Goal: Task Accomplishment & Management: Complete application form

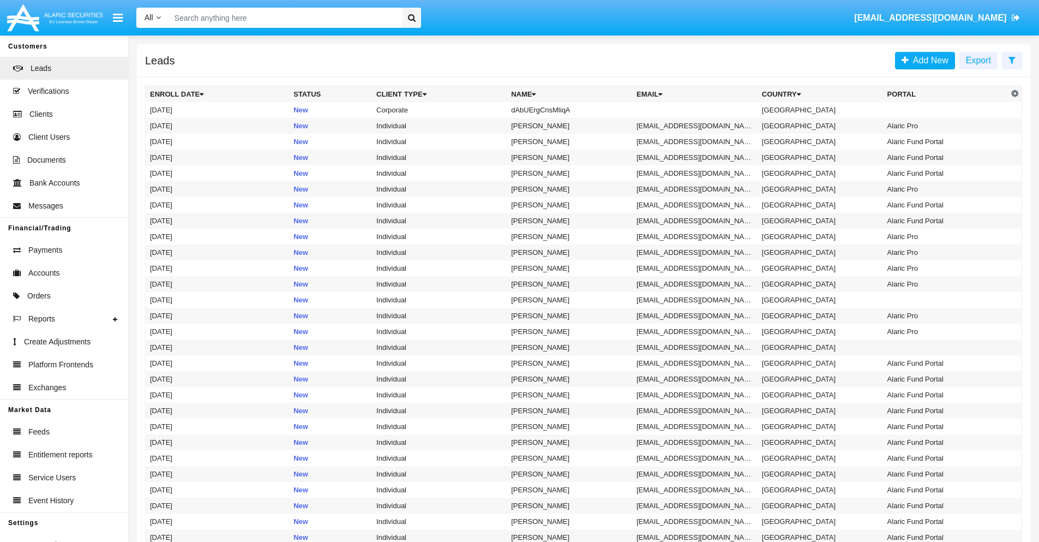
click at [1012, 59] on icon at bounding box center [1012, 60] width 7 height 9
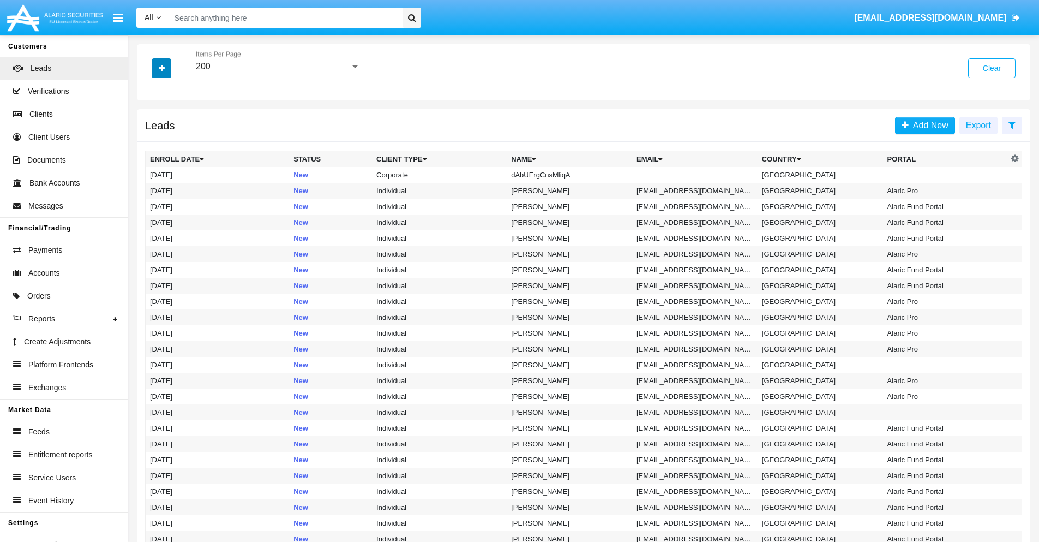
click at [161, 68] on icon "button" at bounding box center [162, 68] width 6 height 8
click at [170, 122] on span "Name" at bounding box center [170, 122] width 23 height 13
click at [150, 127] on input "Name" at bounding box center [149, 127] width 1 height 1
checkbox input "true"
click at [161, 68] on icon "button" at bounding box center [162, 68] width 6 height 8
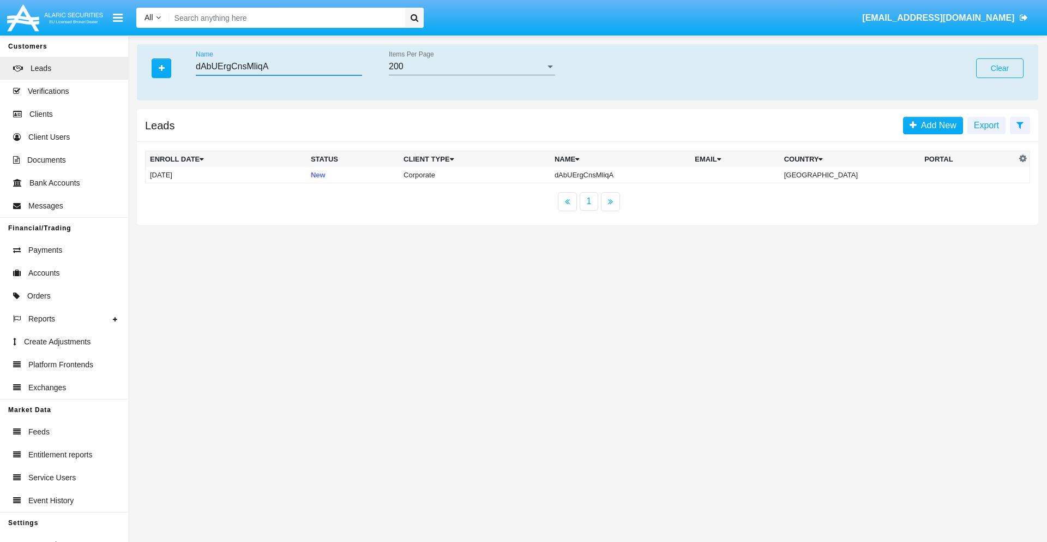
type input "dAbUErgCnsMliqA"
click at [630, 175] on td "dAbUErgCnsMliqA" at bounding box center [620, 175] width 140 height 16
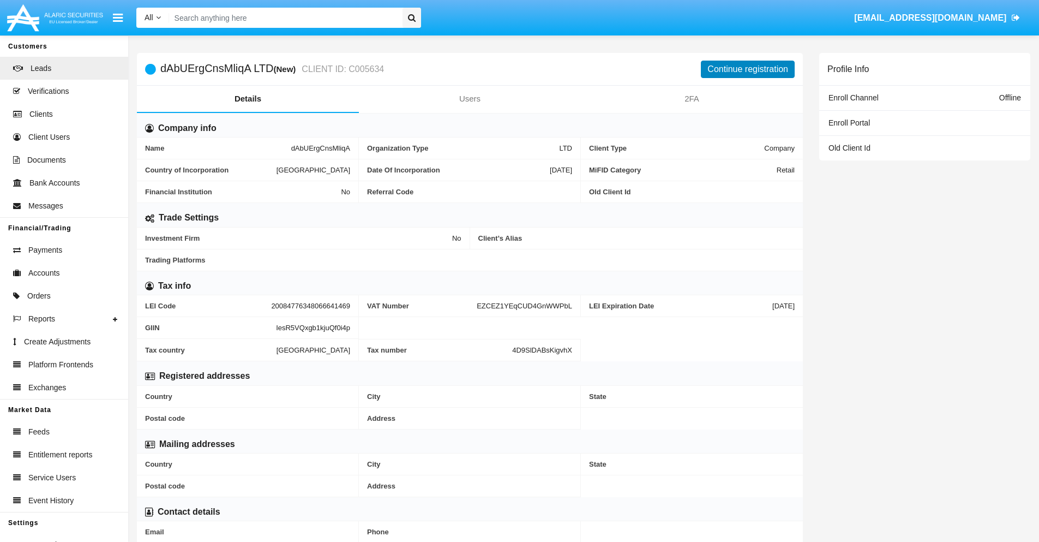
click at [748, 69] on button "Continue registration" at bounding box center [748, 69] width 94 height 17
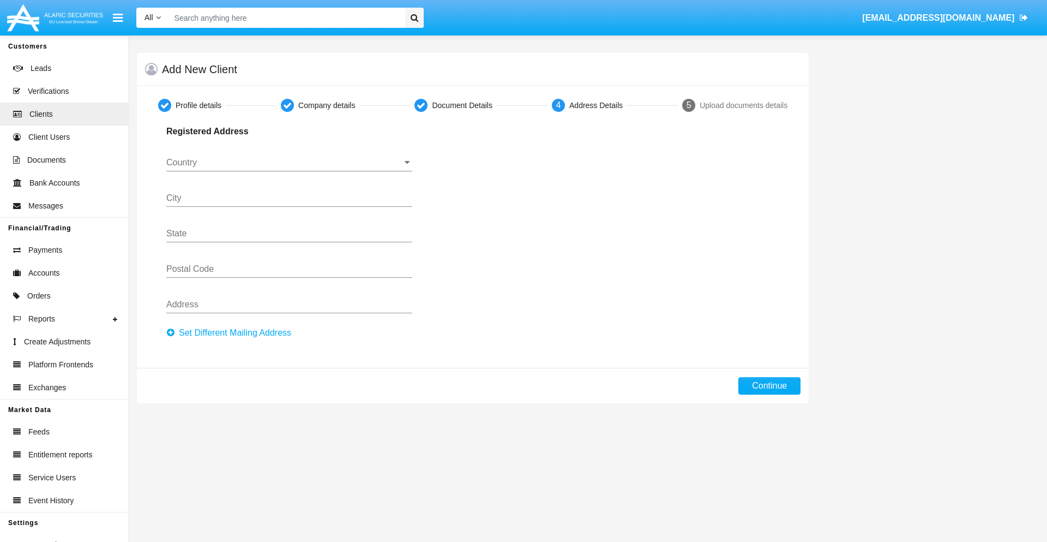
click at [232, 333] on button "Set Different Mailing Address" at bounding box center [231, 332] width 131 height 17
click at [289, 163] on input "Country" at bounding box center [289, 163] width 246 height 10
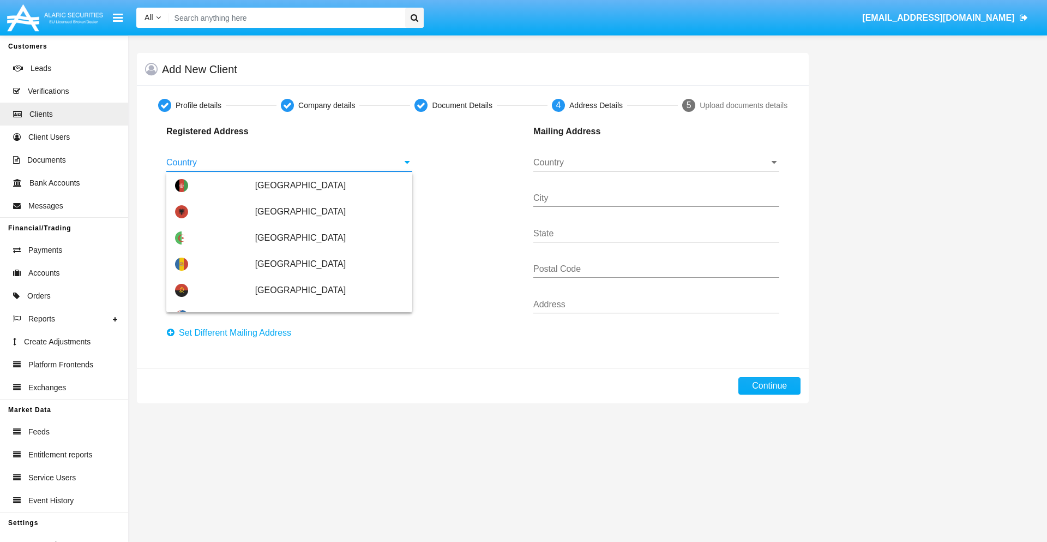
scroll to position [646, 0]
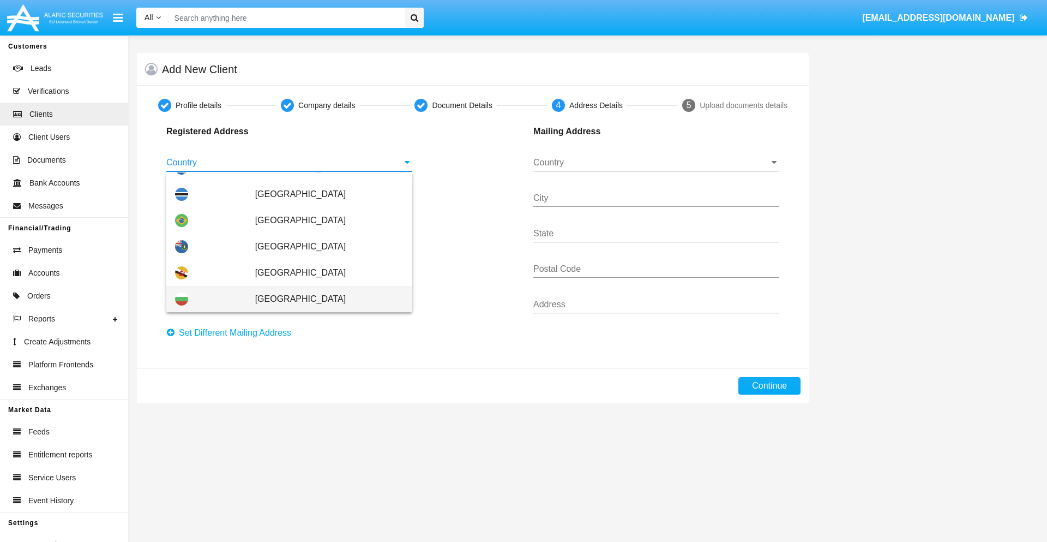
click at [324, 299] on span "[GEOGRAPHIC_DATA]" at bounding box center [329, 299] width 148 height 26
type input "[GEOGRAPHIC_DATA]"
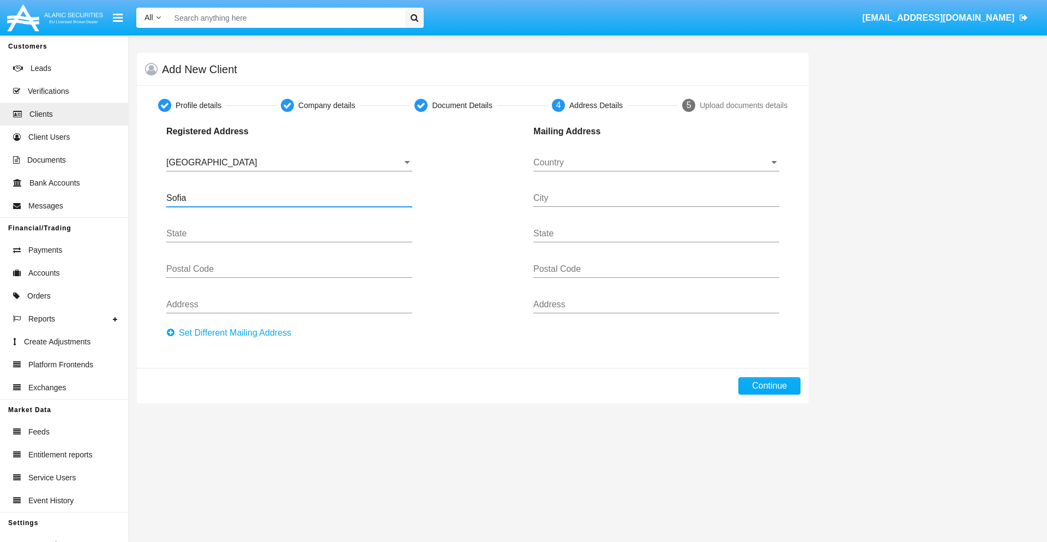
type input "Sofia"
type input "1000"
type input "Vasil Levski"
click at [656, 163] on input "Country" at bounding box center [657, 163] width 246 height 10
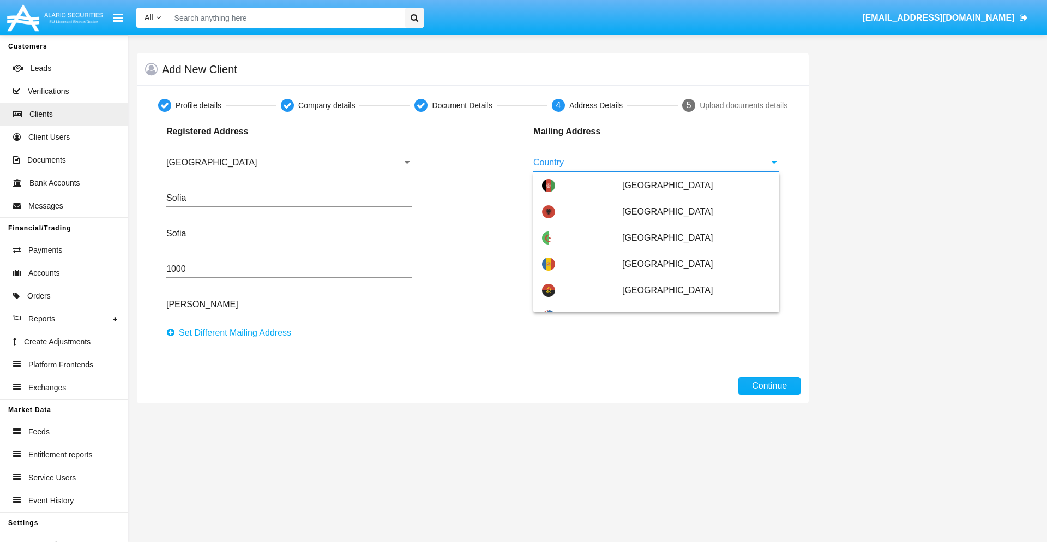
click at [691, 356] on span "[GEOGRAPHIC_DATA]" at bounding box center [696, 369] width 148 height 26
type input "[GEOGRAPHIC_DATA]"
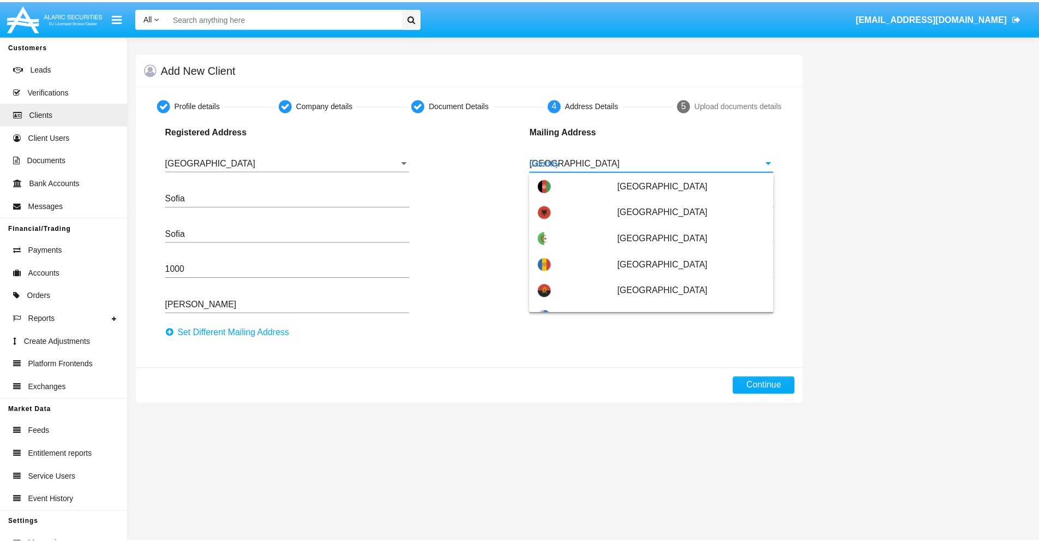
scroll to position [0, 0]
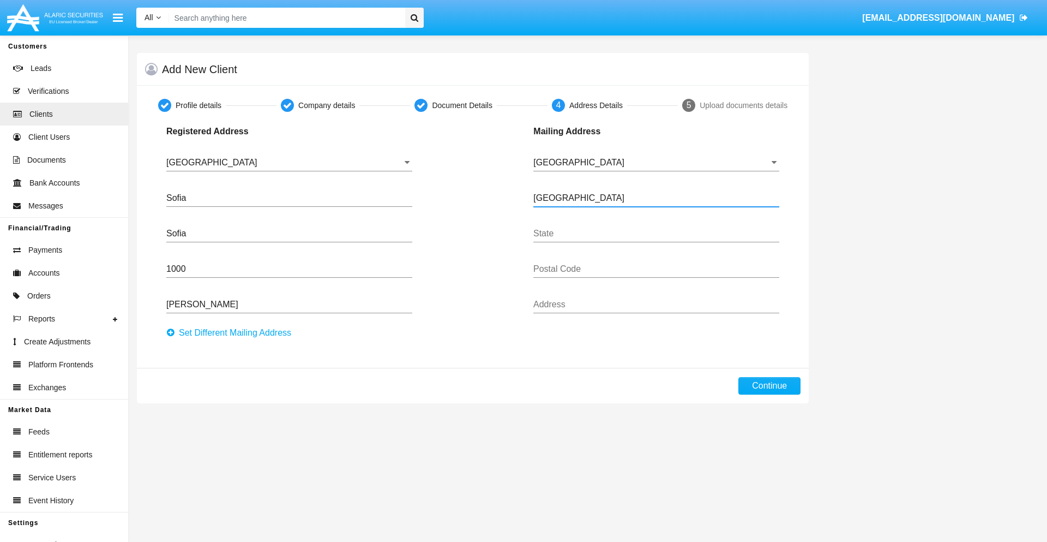
type input "Buenos Aires"
type input "7777"
type input "Test Mail Address"
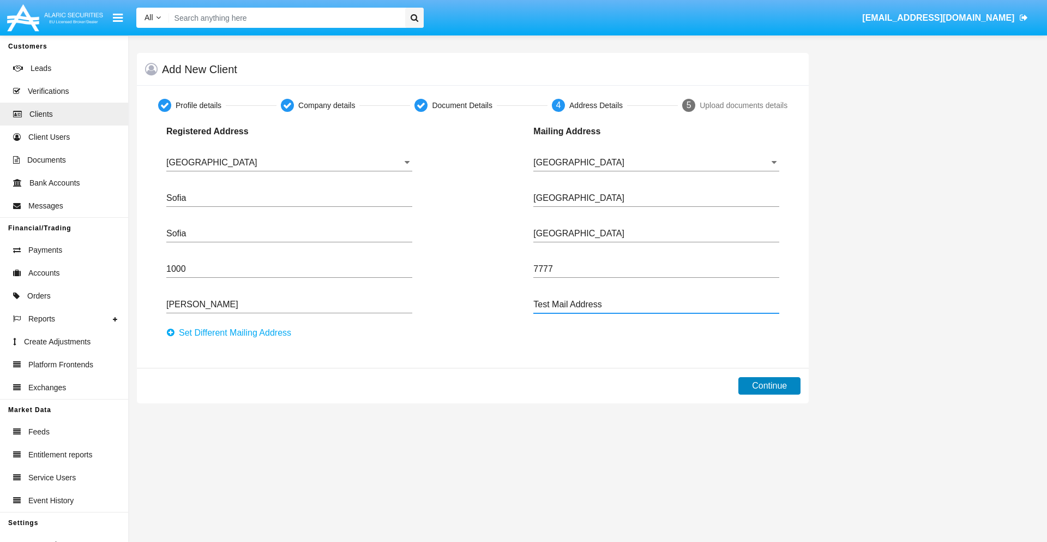
click at [770, 386] on button "Continue" at bounding box center [770, 385] width 62 height 17
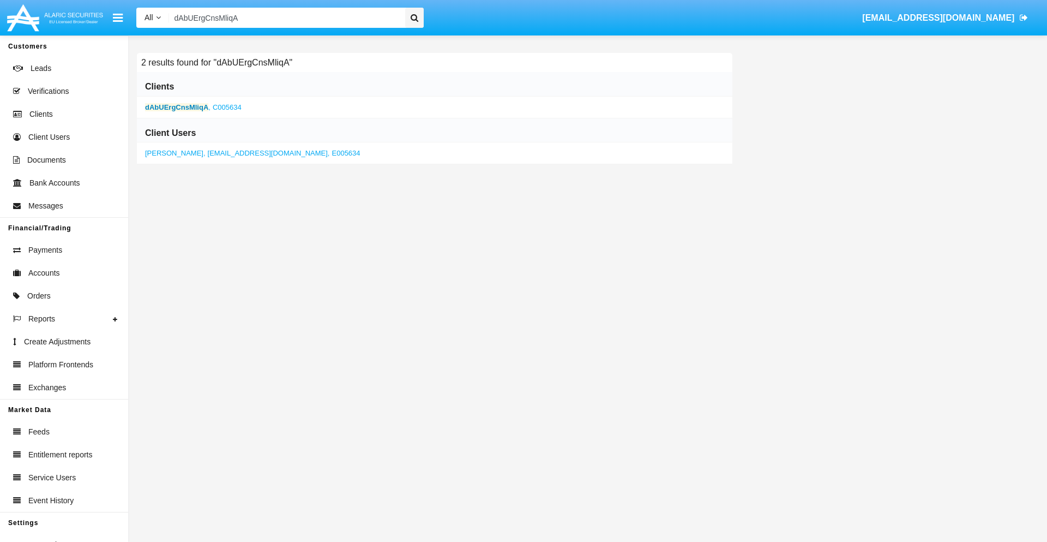
type input "dAbUErgCnsMliqA"
click at [177, 107] on b "dAbUErgCnsMliqA" at bounding box center [176, 107] width 63 height 8
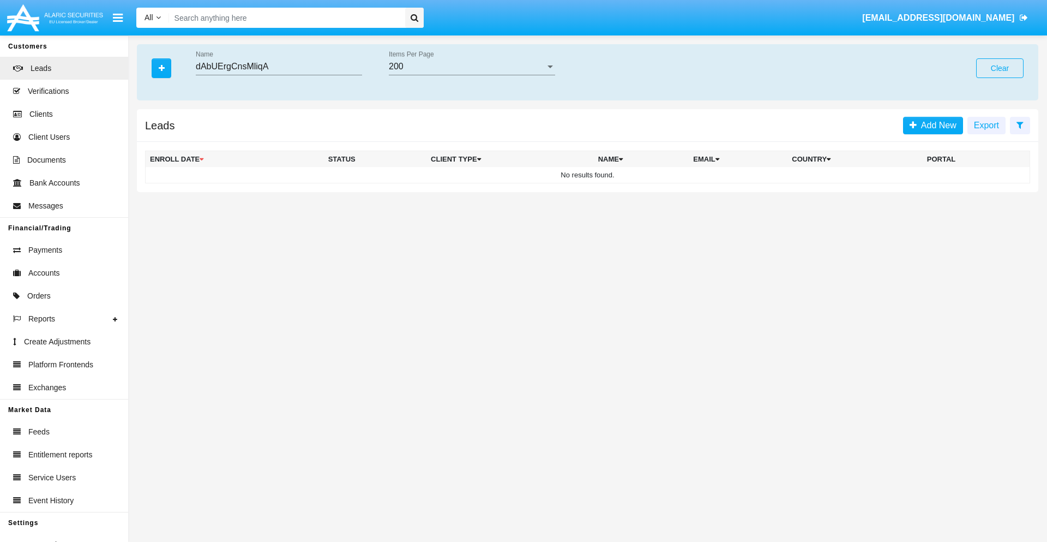
click at [1000, 68] on button "Clear" at bounding box center [1000, 68] width 47 height 20
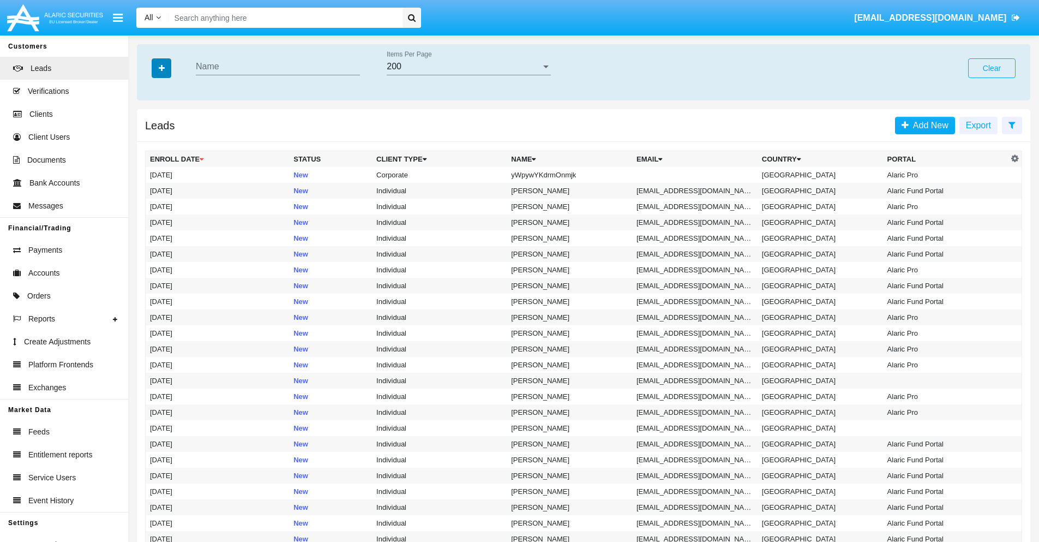
click at [161, 68] on icon "button" at bounding box center [162, 68] width 6 height 8
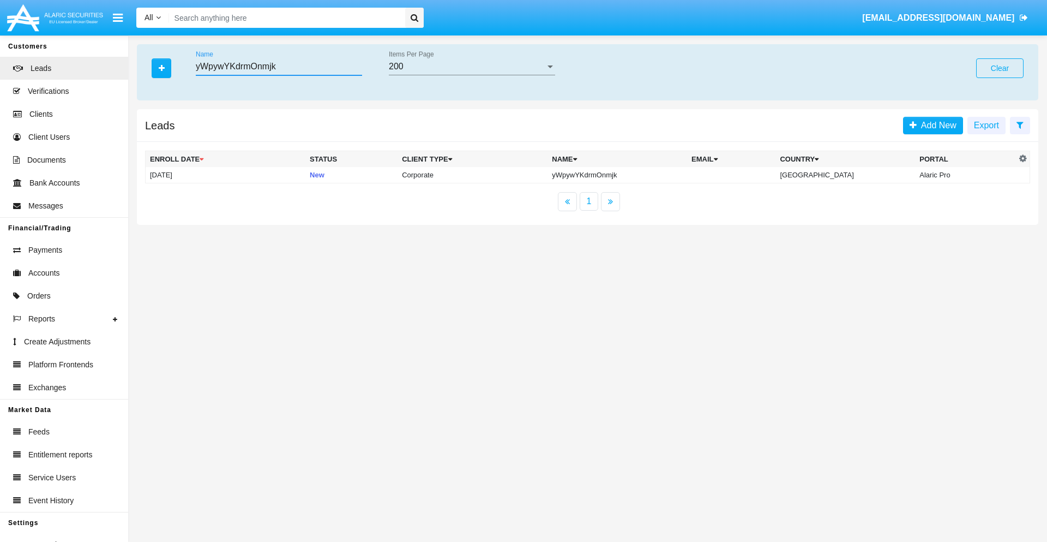
type input "yWpywYKdrmOnmjk"
click at [627, 175] on td "yWpywYKdrmOnmjk" at bounding box center [618, 175] width 140 height 16
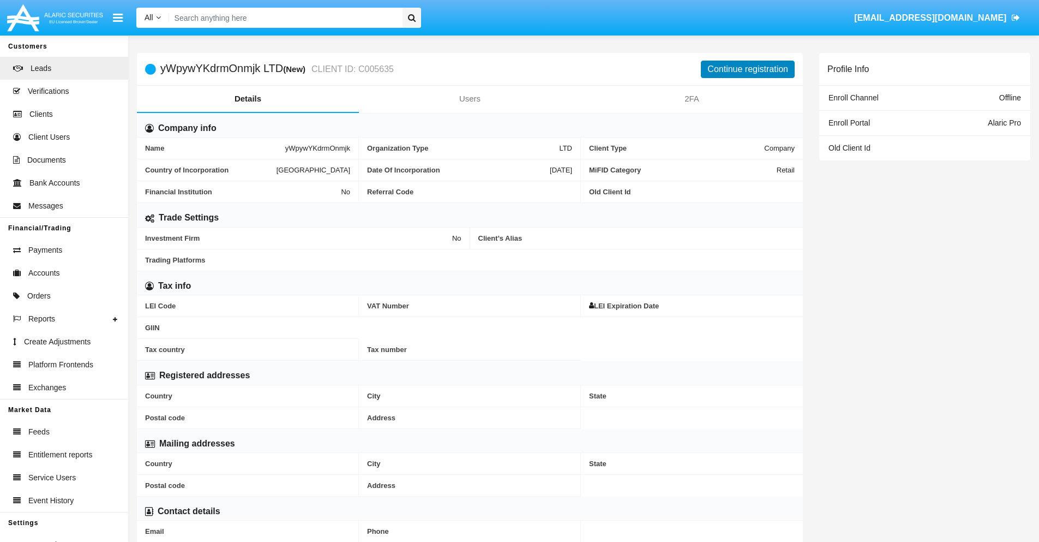
click at [748, 69] on button "Continue registration" at bounding box center [748, 69] width 94 height 17
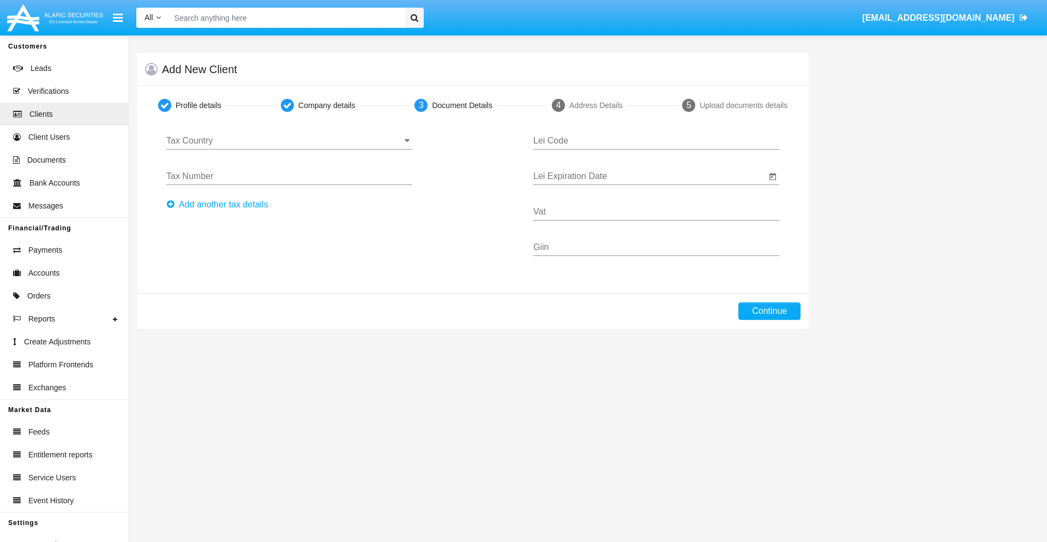
click at [289, 141] on input "Tax Country" at bounding box center [289, 141] width 246 height 10
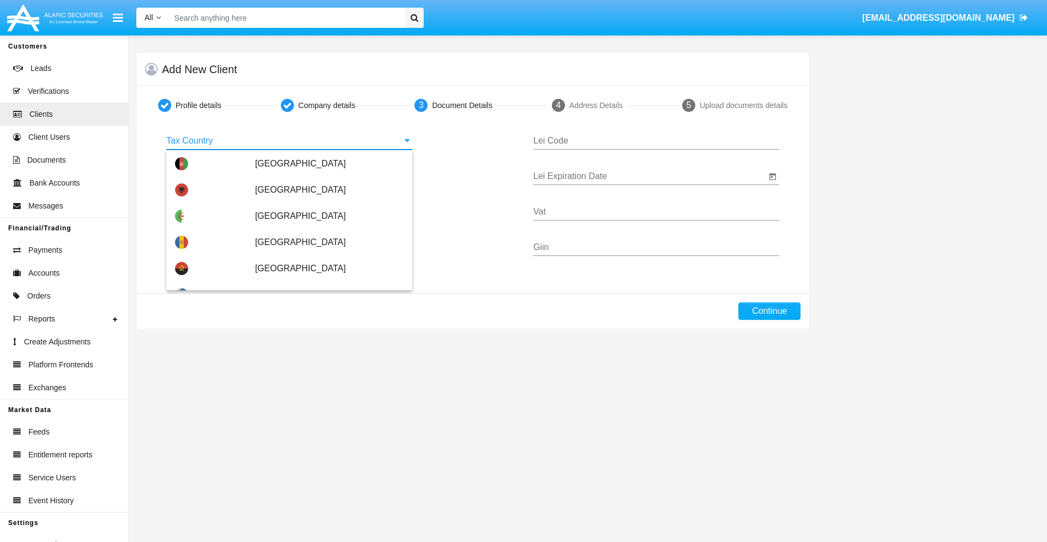
type input "[GEOGRAPHIC_DATA]"
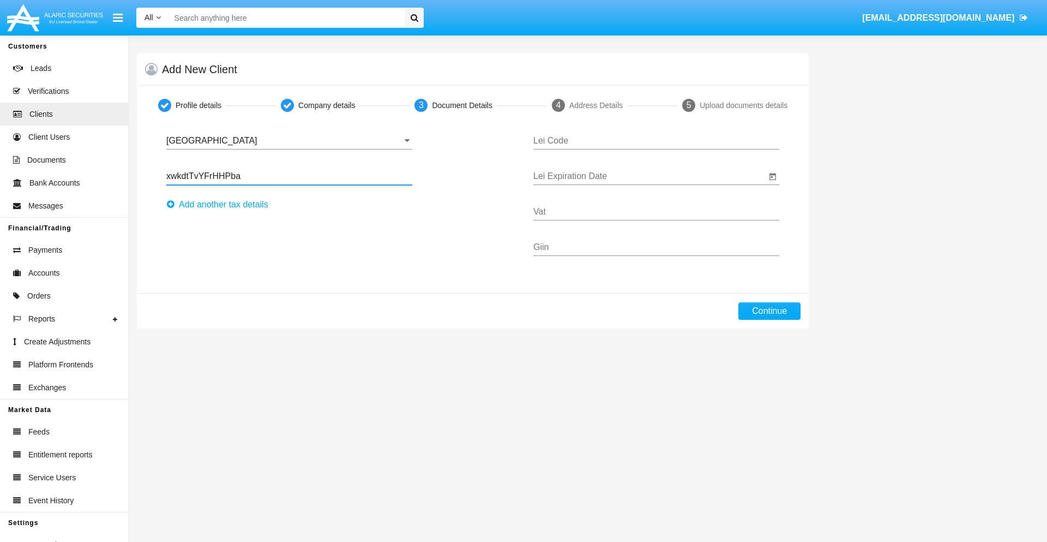
type input "xwkdtTvYFrHHPba"
click at [220, 205] on button "Аdd another tax details" at bounding box center [220, 204] width 109 height 17
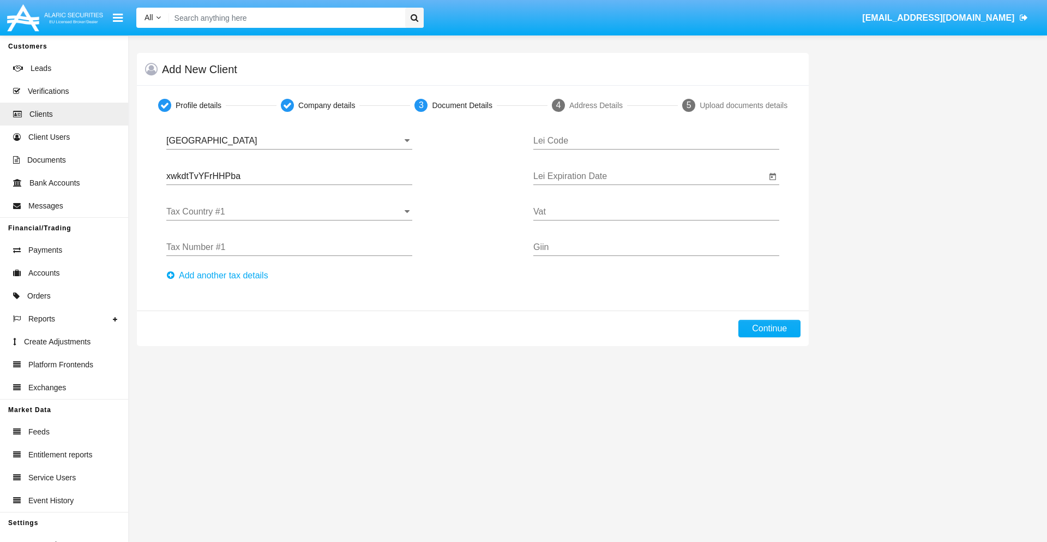
click at [289, 212] on input "Tax Country #1" at bounding box center [289, 212] width 246 height 10
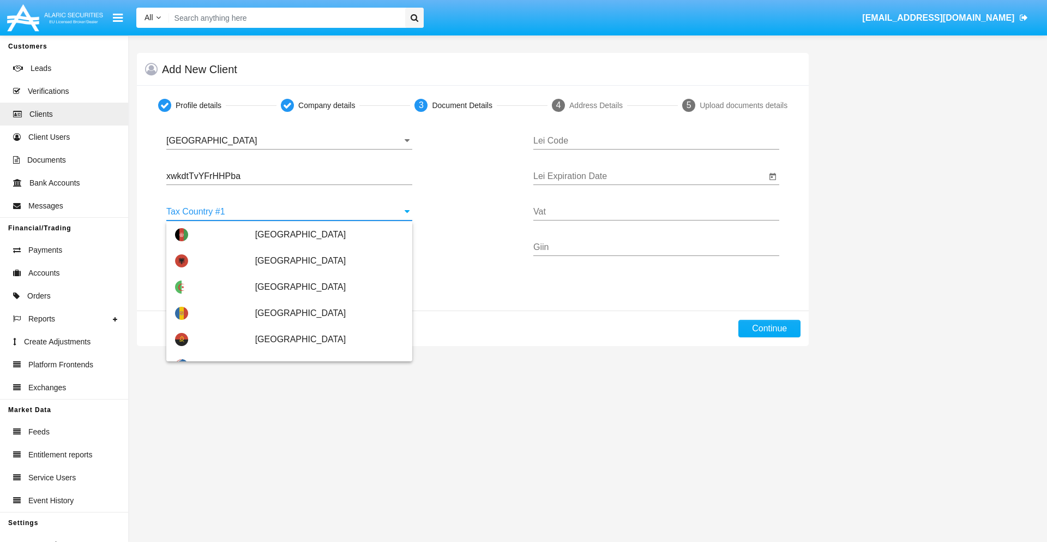
scroll to position [2427, 0]
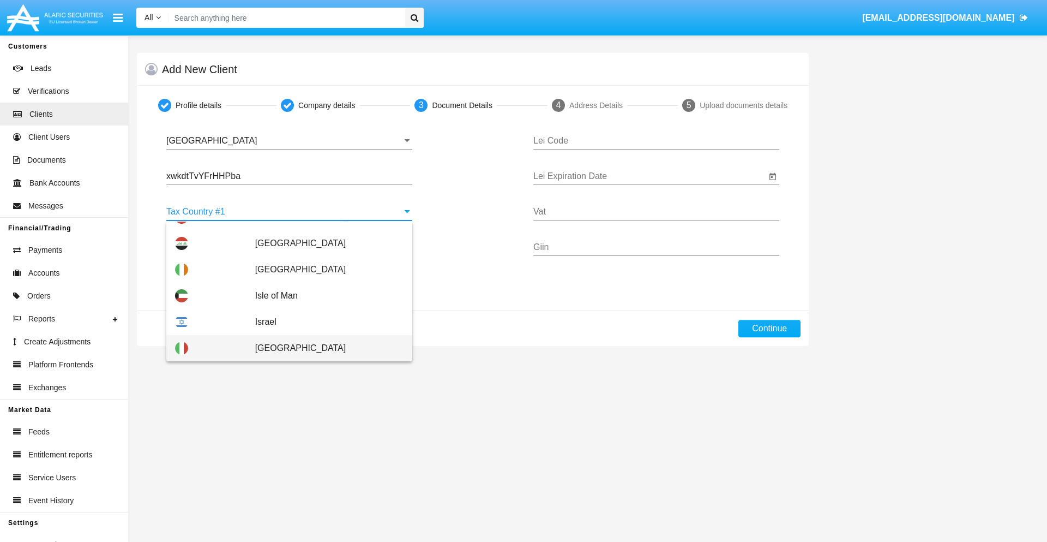
click at [324, 348] on span "[GEOGRAPHIC_DATA]" at bounding box center [329, 348] width 148 height 26
type input "[GEOGRAPHIC_DATA]"
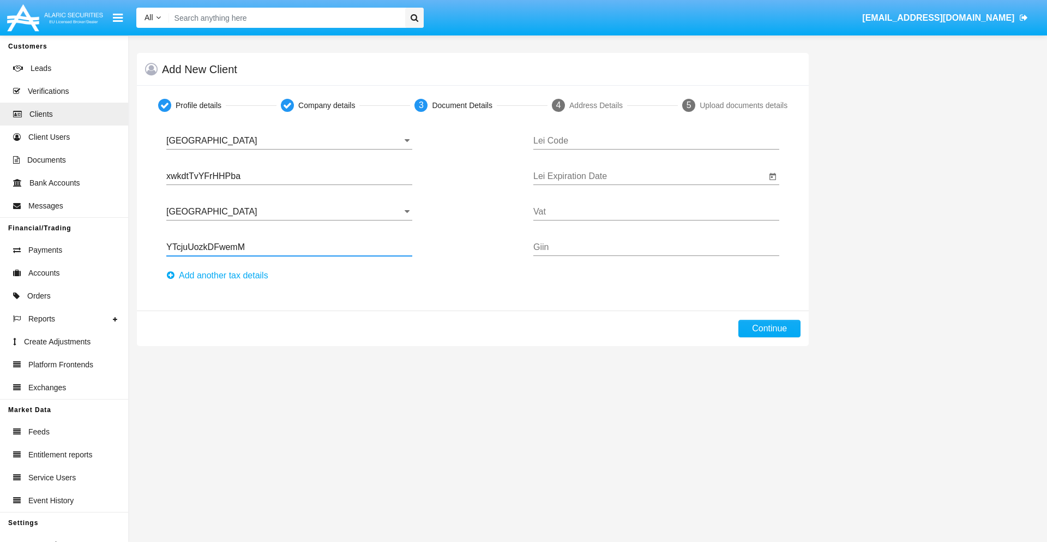
type input "YTcjuUozkDFwemM"
click at [220, 275] on button "Аdd another tax details" at bounding box center [220, 275] width 109 height 17
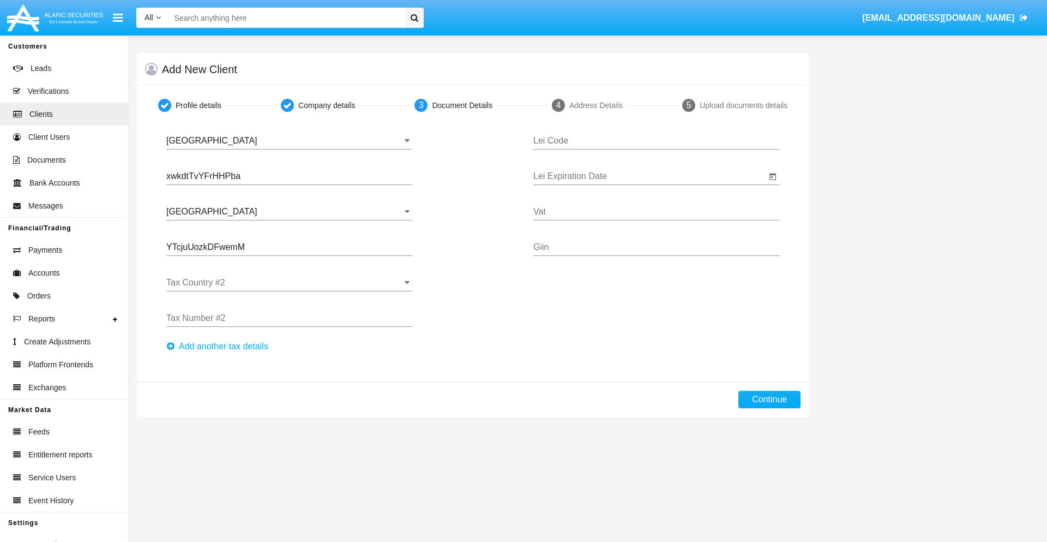
click at [289, 283] on input "Tax Country #2" at bounding box center [289, 283] width 246 height 10
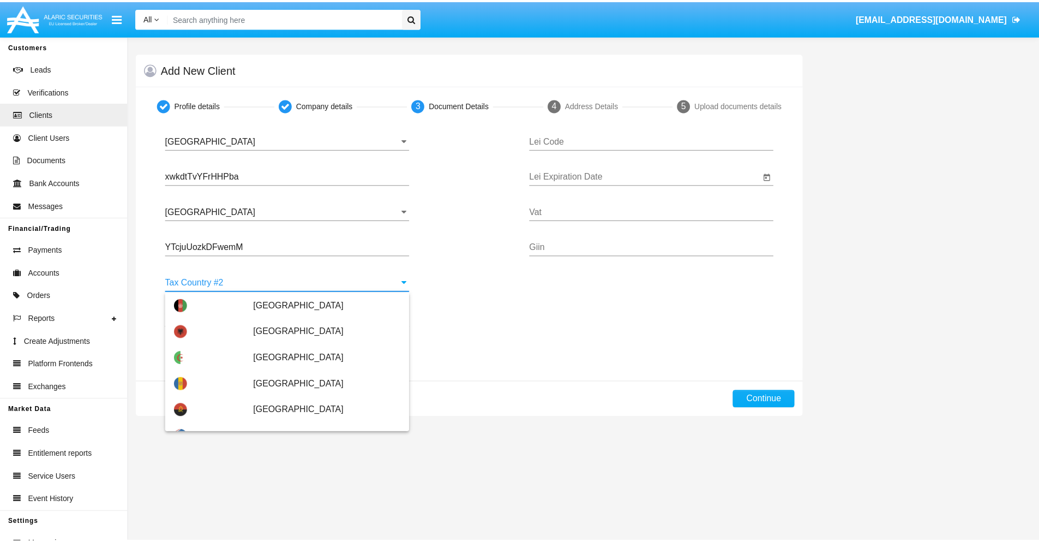
scroll to position [4862, 0]
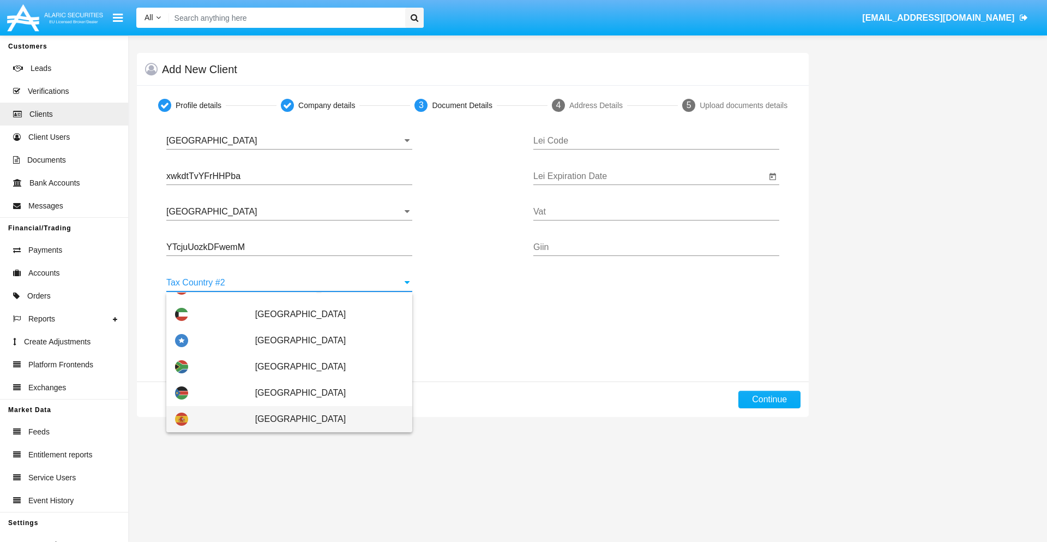
click at [324, 419] on span "[GEOGRAPHIC_DATA]" at bounding box center [329, 419] width 148 height 26
type input "[GEOGRAPHIC_DATA]"
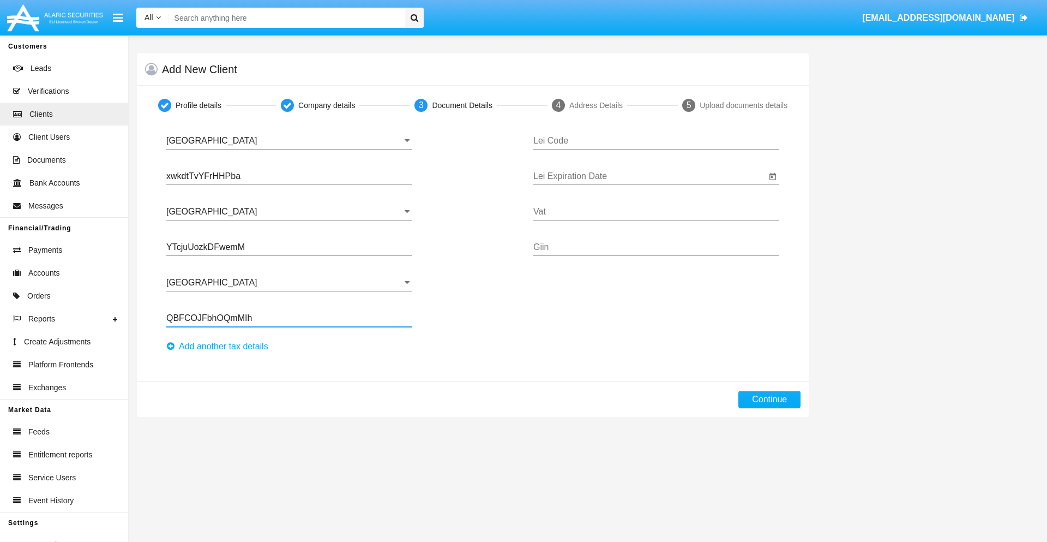
type input "QBFCOJFbhOQmMIh"
type input "SSPBIKUUCMRNBRMOOAKF"
click at [650, 176] on input "Lei Expiration Date" at bounding box center [650, 176] width 233 height 10
click at [566, 208] on span "[DATE]" at bounding box center [558, 208] width 24 height 9
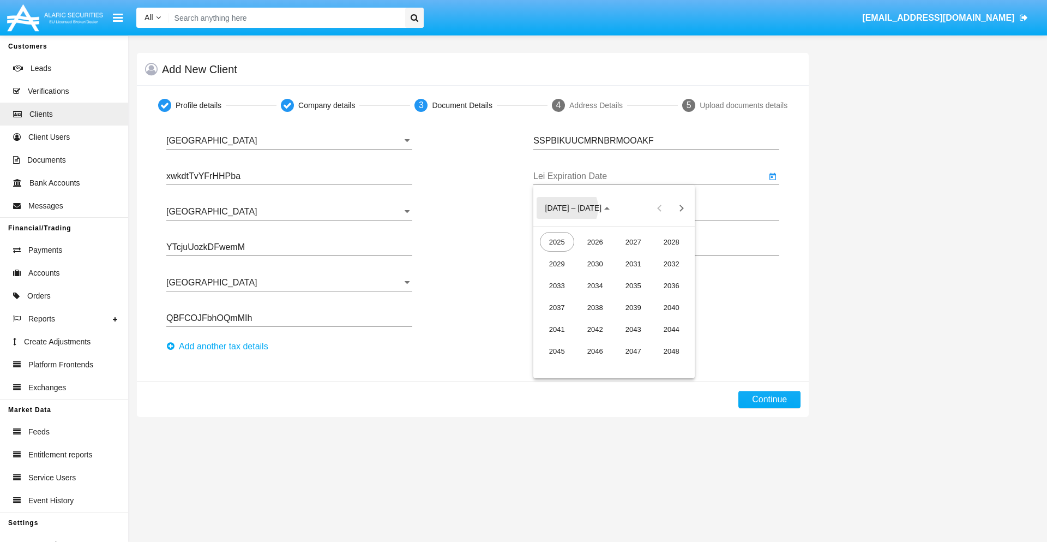
click at [672, 307] on div "2040" at bounding box center [672, 307] width 34 height 20
click at [595, 285] on div "JUN" at bounding box center [595, 285] width 34 height 20
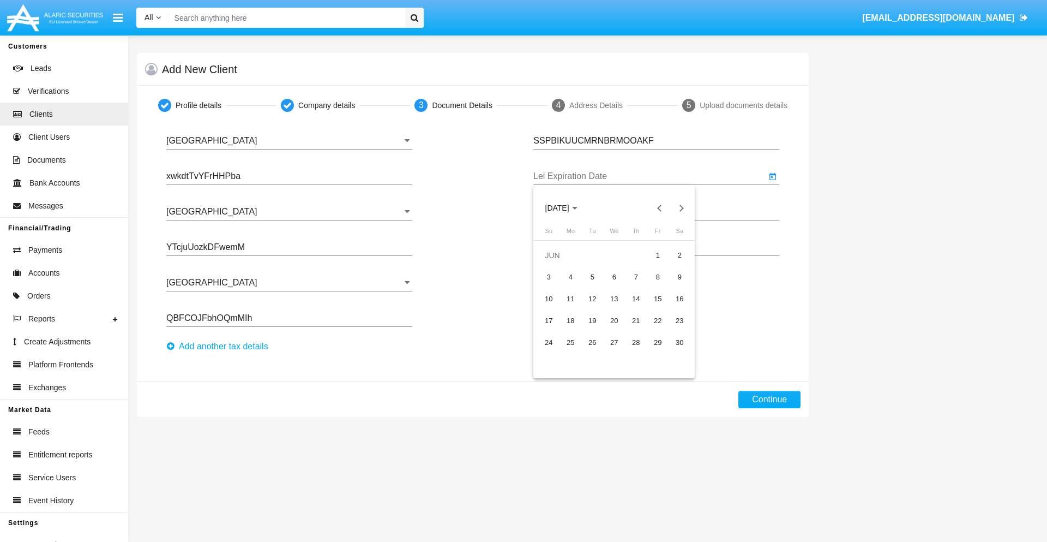
click at [658, 298] on div "15" at bounding box center [658, 299] width 20 height 20
type input "06/15/40"
type input "NQyfCOpeMxnWoYS"
type input "ZRCMpUKMabQRLmi"
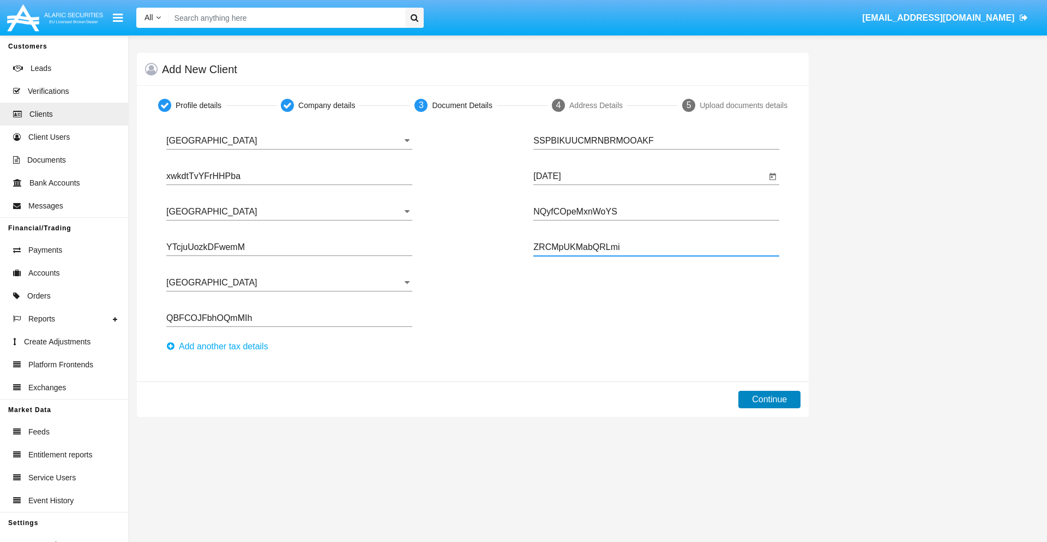
click at [770, 399] on button "Continue" at bounding box center [770, 399] width 62 height 17
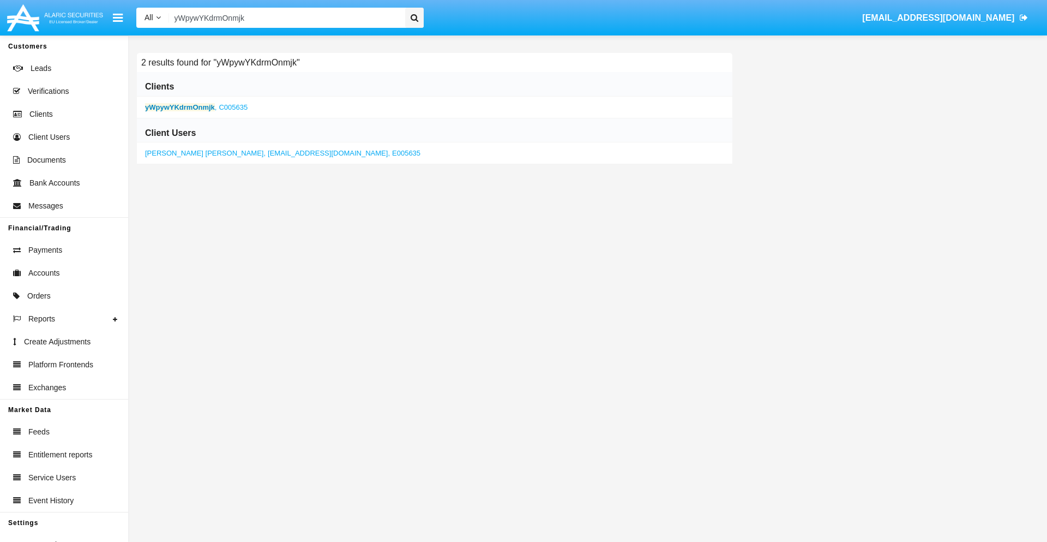
type input "yWpywYKdrmOnmjk"
click at [179, 107] on b "yWpywYKdrmOnmjk" at bounding box center [180, 107] width 70 height 8
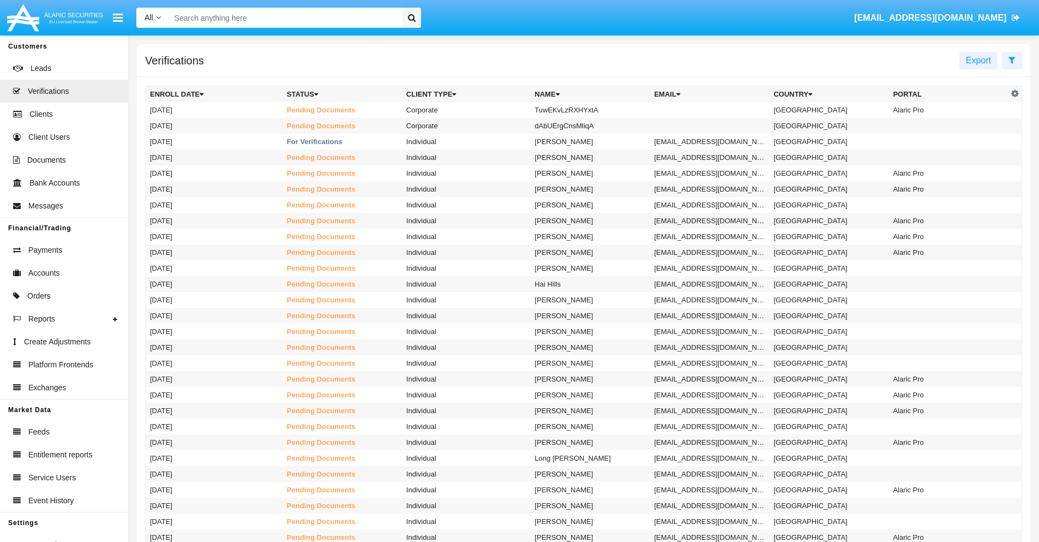
click at [1012, 59] on icon at bounding box center [1012, 60] width 7 height 9
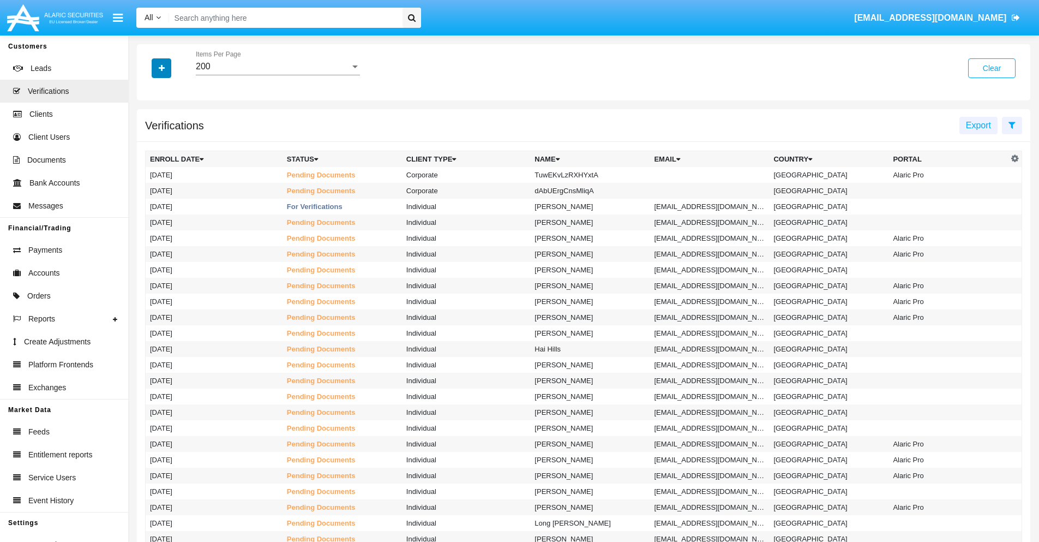
click at [161, 68] on icon "button" at bounding box center [162, 68] width 6 height 8
click at [170, 138] on span "Name" at bounding box center [170, 137] width 23 height 13
click at [150, 142] on input "Name" at bounding box center [149, 142] width 1 height 1
checkbox input "true"
click at [161, 68] on icon "button" at bounding box center [162, 68] width 6 height 8
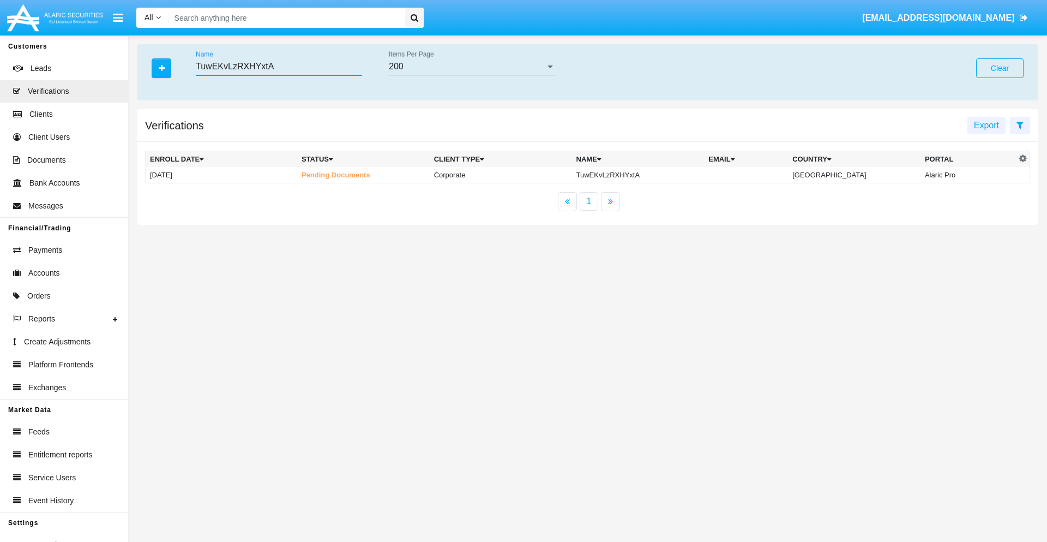
type input "TuwEKvLzRXHYxtA"
click at [647, 175] on td "TuwEKvLzRXHYxtA" at bounding box center [638, 175] width 133 height 16
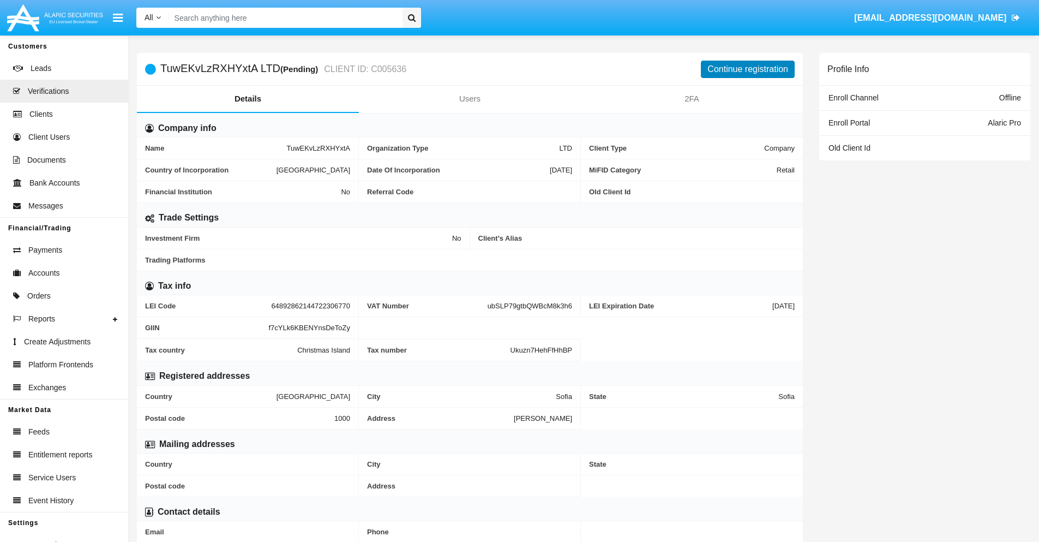
click at [748, 69] on button "Continue registration" at bounding box center [748, 69] width 94 height 17
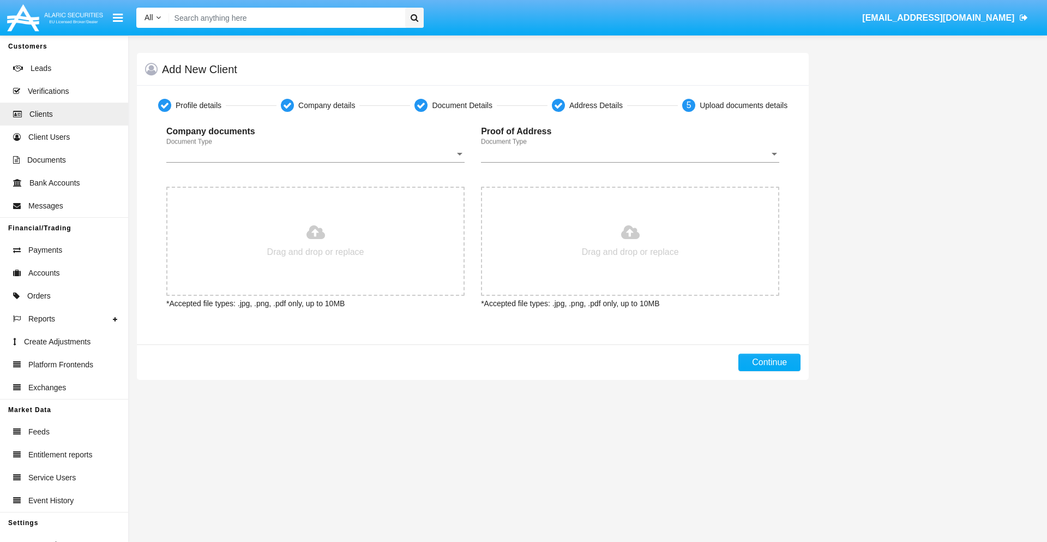
click at [315, 154] on span "Document Type" at bounding box center [310, 154] width 289 height 10
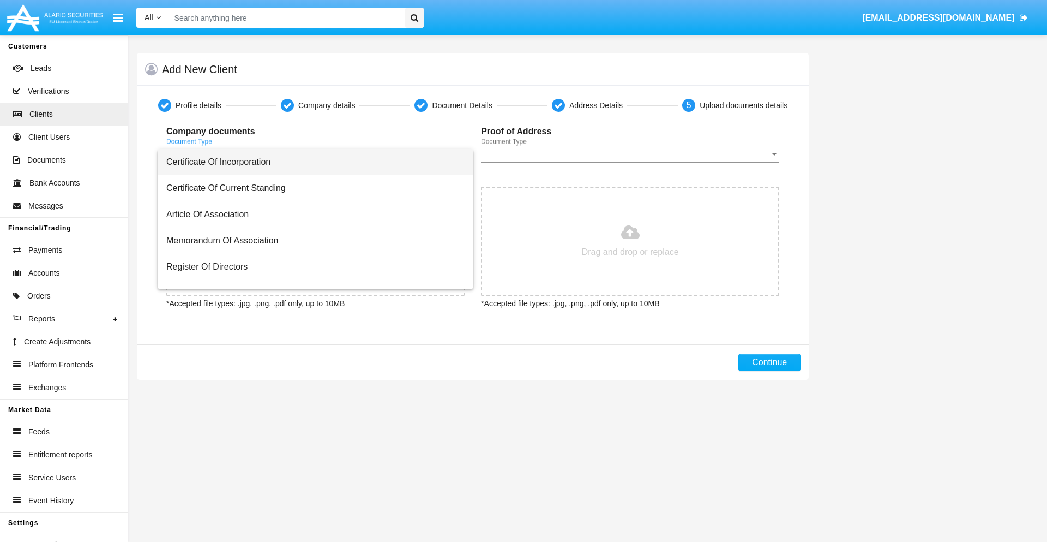
click at [312, 162] on span "Certificate Of Incorporation" at bounding box center [315, 162] width 298 height 26
type input "C:\fakepath\passport.png"
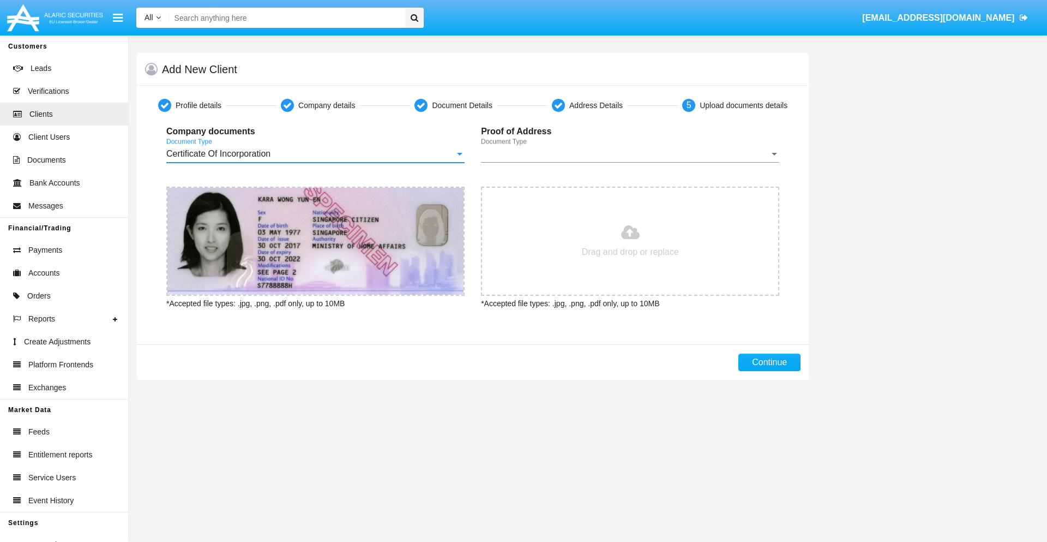
click at [630, 154] on span "Document Type" at bounding box center [625, 154] width 289 height 10
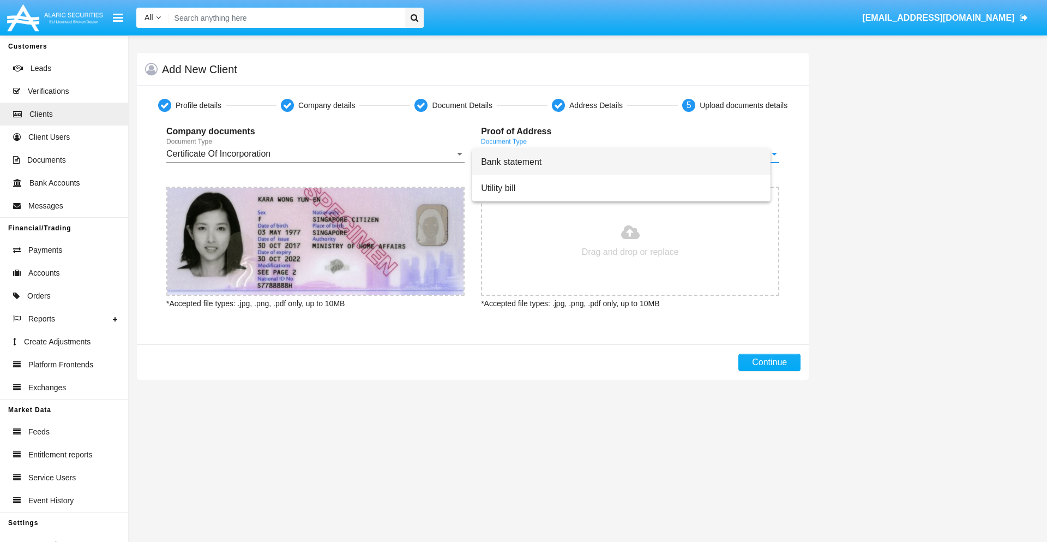
click at [630, 162] on span "Bank statement" at bounding box center [621, 162] width 281 height 26
type input "C:\fakepath\bank-statement.png"
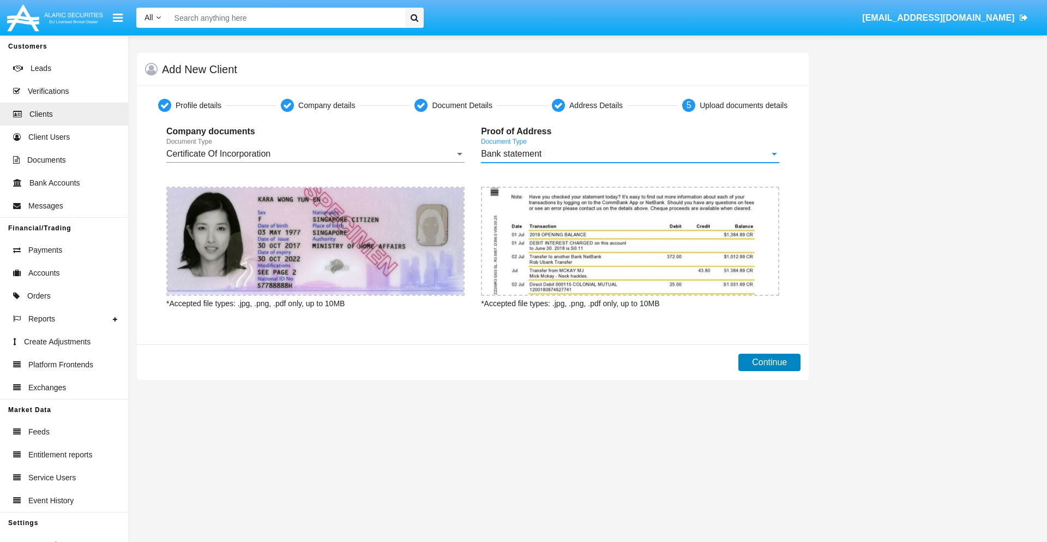
click at [770, 362] on button "Continue" at bounding box center [770, 362] width 62 height 17
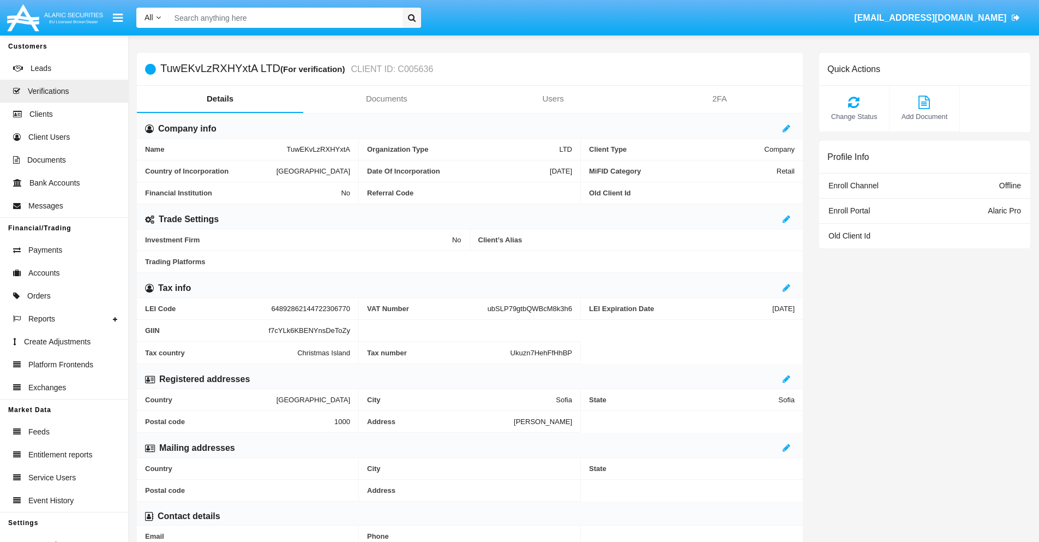
click at [386, 99] on link "Documents" at bounding box center [386, 99] width 166 height 26
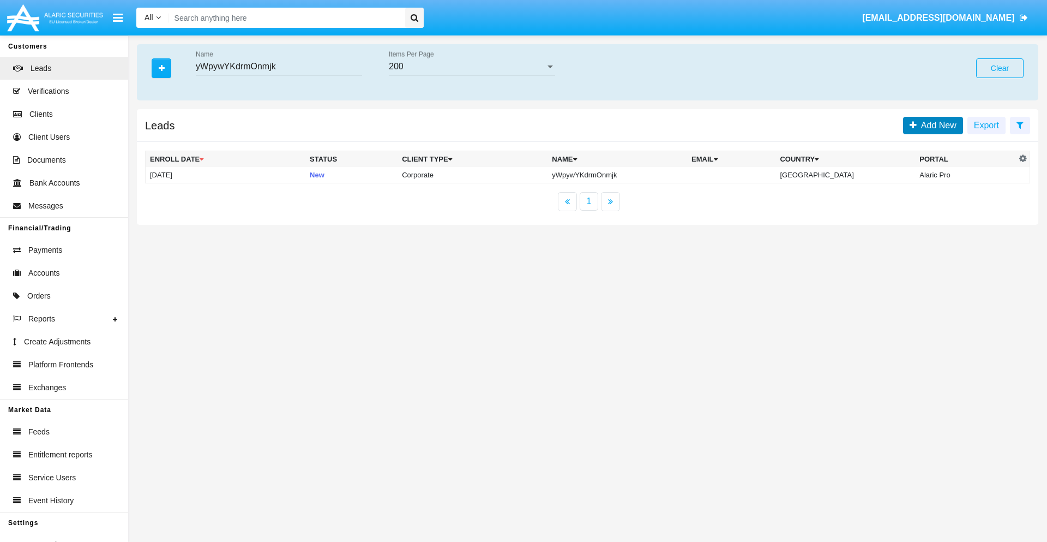
click at [937, 125] on span "Add New" at bounding box center [937, 125] width 40 height 9
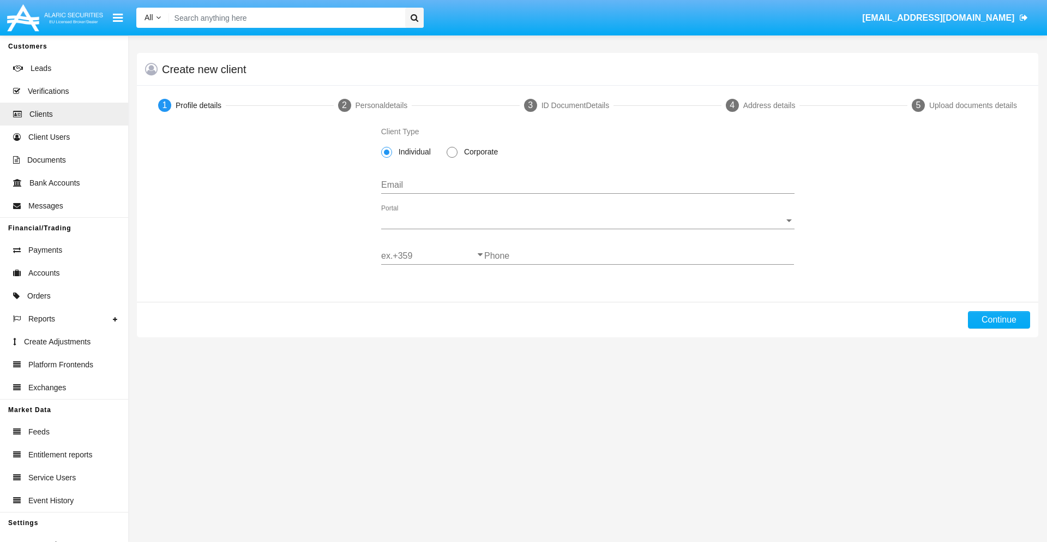
click at [479, 152] on span "Corporate" at bounding box center [479, 151] width 43 height 11
click at [452, 158] on input "Corporate" at bounding box center [452, 158] width 1 height 1
radio input "true"
type input "[EMAIL_ADDRESS][DOMAIN_NAME]"
click at [588, 220] on span "Portal" at bounding box center [583, 220] width 404 height 10
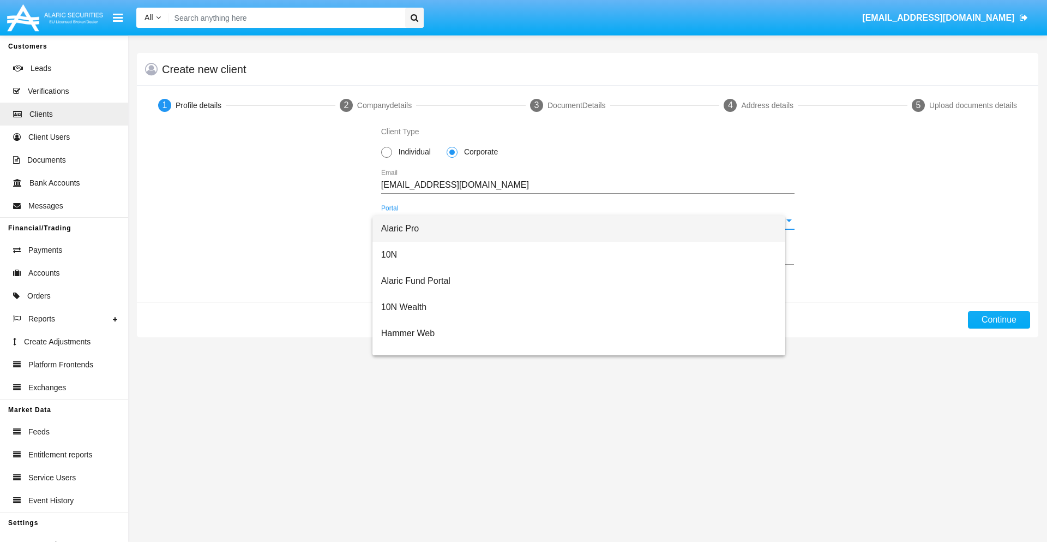
click at [584, 229] on span "Alaric Pro" at bounding box center [579, 228] width 396 height 26
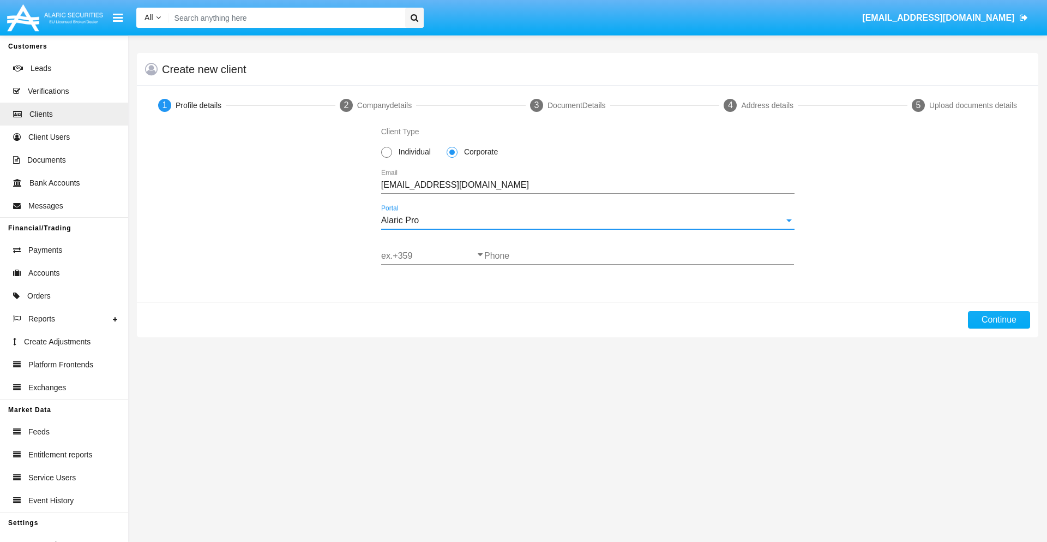
click at [433, 256] on input "ex.+359" at bounding box center [432, 256] width 103 height 10
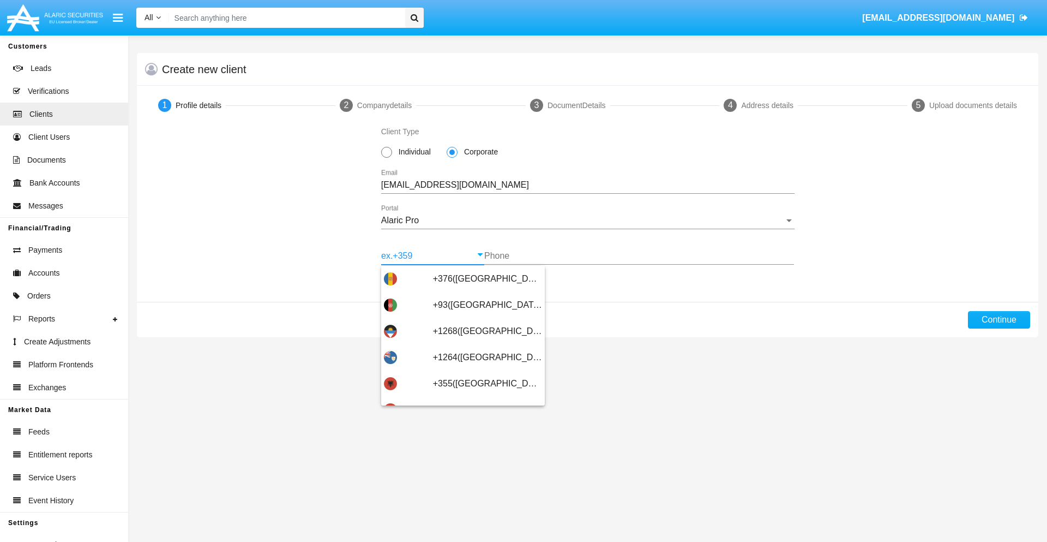
type input "+359([GEOGRAPHIC_DATA])"
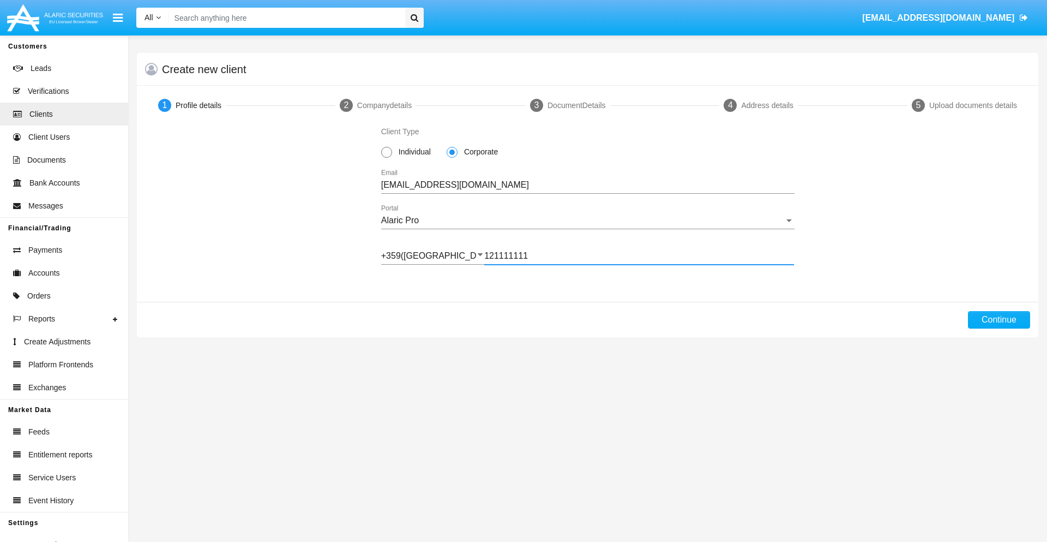
type input "121111111"
click at [999, 320] on button "Continue" at bounding box center [999, 319] width 62 height 17
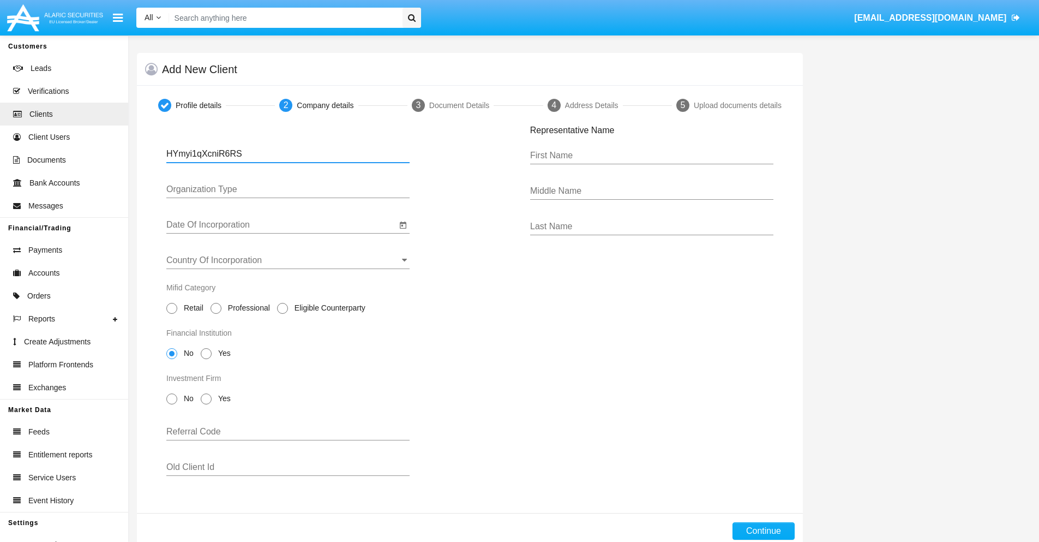
type input "HYmyi1qXcniR6RS"
type input "LTD"
click at [281, 225] on input "Date Of Incorporation" at bounding box center [281, 225] width 230 height 10
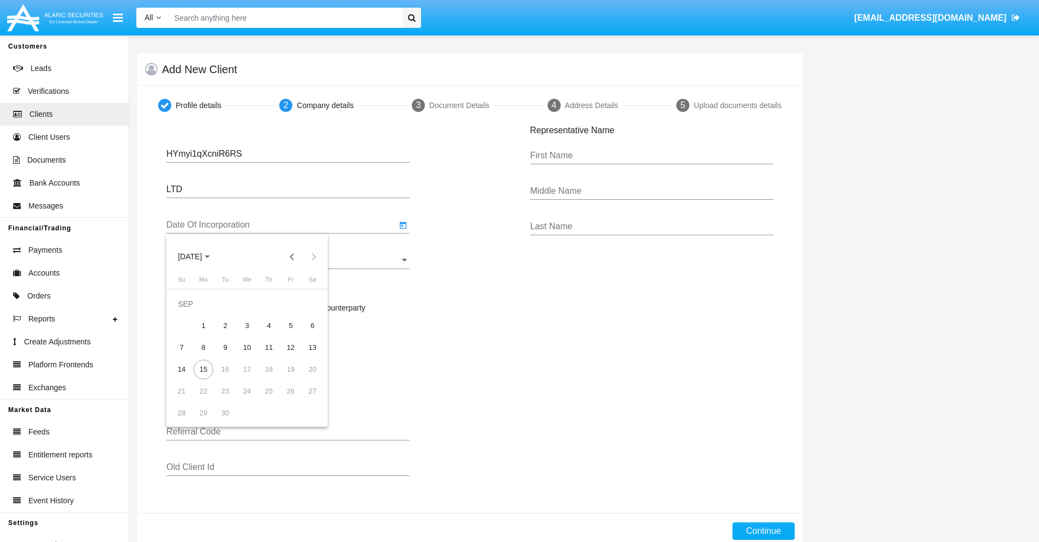
click at [199, 256] on span "[DATE]" at bounding box center [190, 257] width 24 height 9
click at [292, 256] on button "Previous 20 years" at bounding box center [292, 256] width 22 height 22
click at [266, 399] on div "2000" at bounding box center [266, 400] width 34 height 20
click at [190, 312] on div "JAN" at bounding box center [190, 312] width 34 height 20
click at [313, 303] on div "1" at bounding box center [313, 304] width 20 height 20
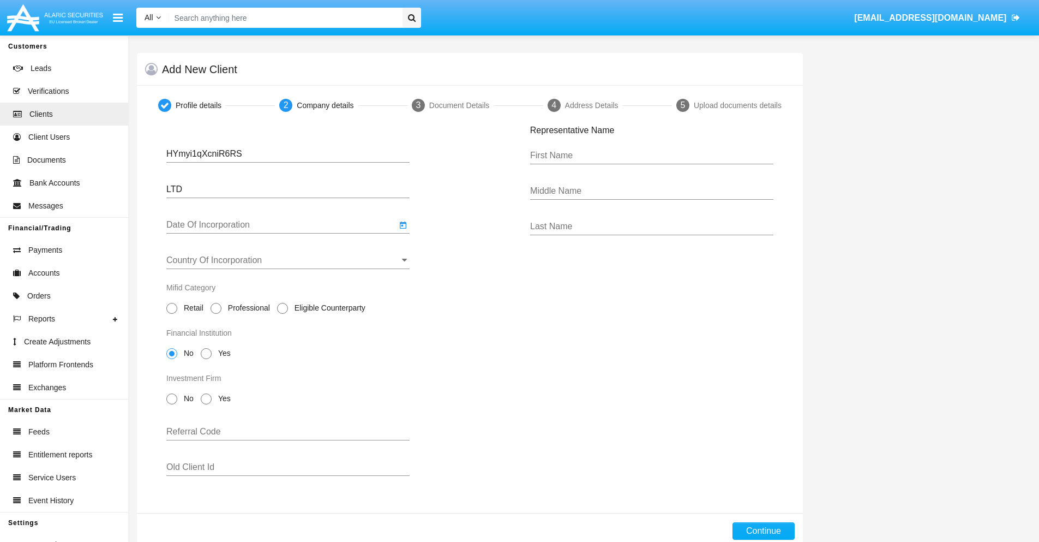
type input "[DATE]"
click at [288, 260] on input "Country Of Incorporation" at bounding box center [287, 260] width 243 height 10
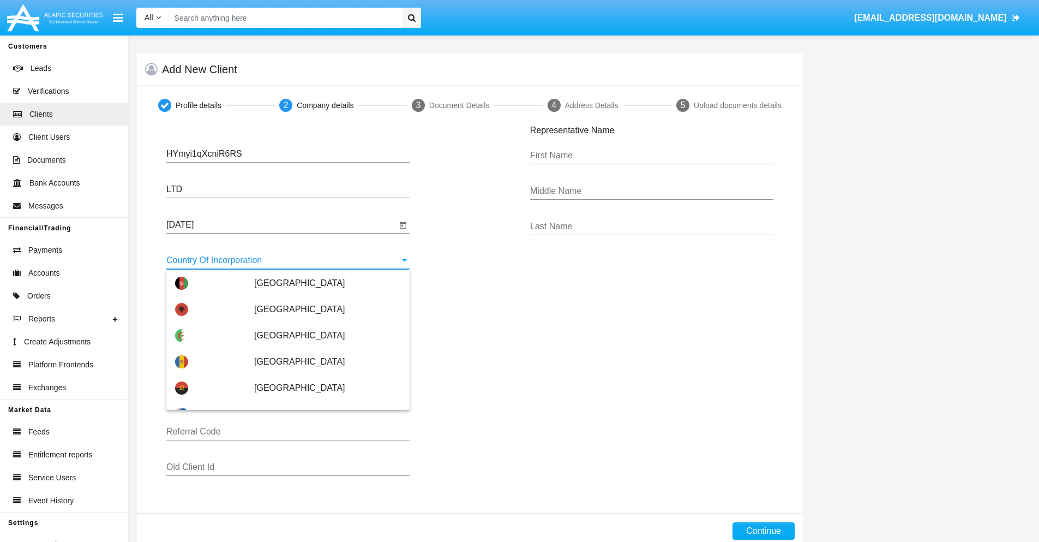
scroll to position [4862, 0]
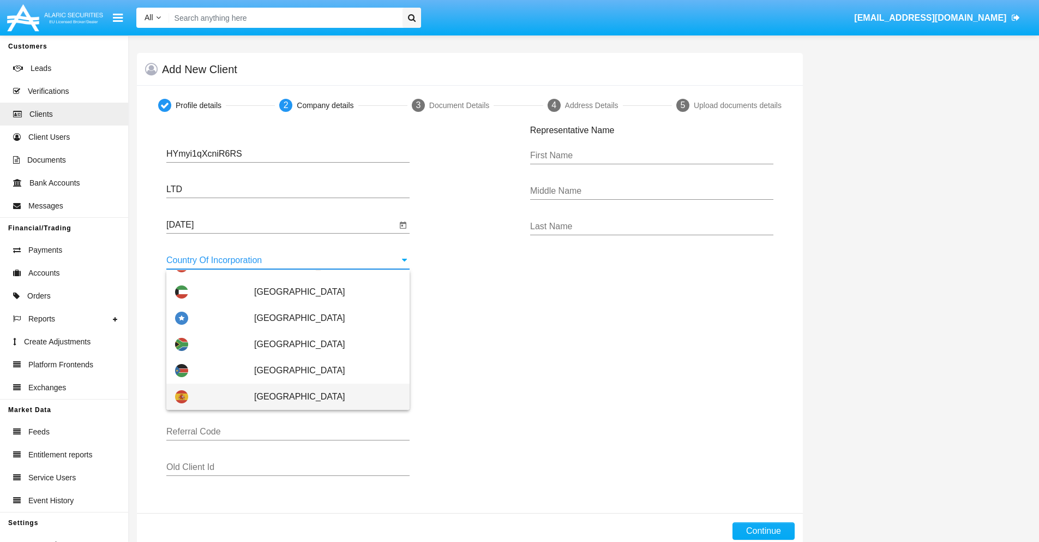
click at [322, 397] on span "[GEOGRAPHIC_DATA]" at bounding box center [327, 397] width 147 height 26
type input "[GEOGRAPHIC_DATA]"
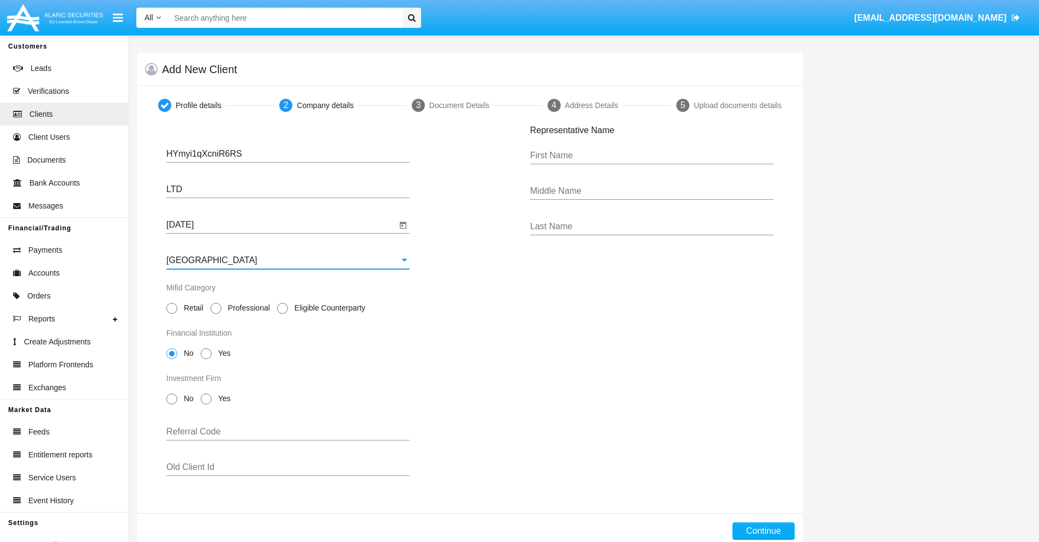
click at [247, 308] on span "Professional" at bounding box center [246, 307] width 51 height 11
click at [216, 314] on input "Professional" at bounding box center [215, 314] width 1 height 1
radio input "true"
click at [187, 353] on span "No" at bounding box center [186, 353] width 19 height 11
click at [172, 359] on input "No" at bounding box center [171, 359] width 1 height 1
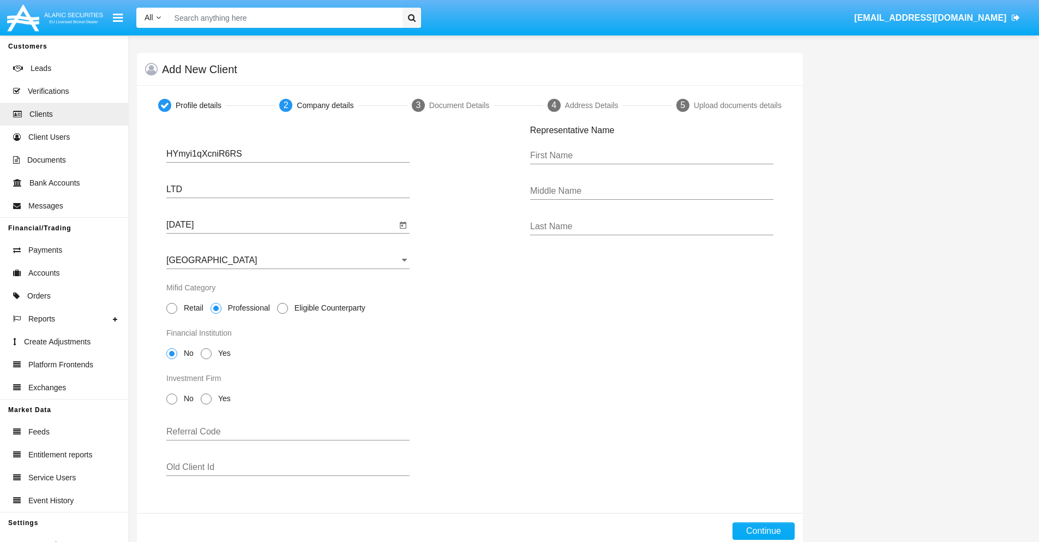
click at [187, 398] on span "No" at bounding box center [186, 398] width 19 height 11
click at [172, 404] on input "No" at bounding box center [171, 404] width 1 height 1
radio input "true"
type input "IPZhIobTgDxPwVd"
type input "ldYVSyelNMWExwm"
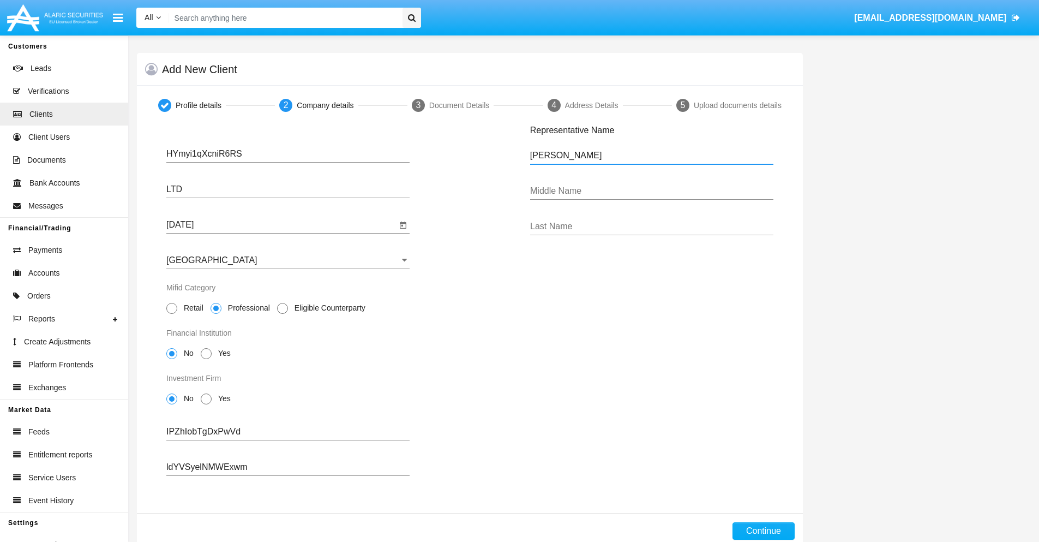
type input "[PERSON_NAME]"
click at [763, 531] on button "Continue" at bounding box center [764, 530] width 62 height 17
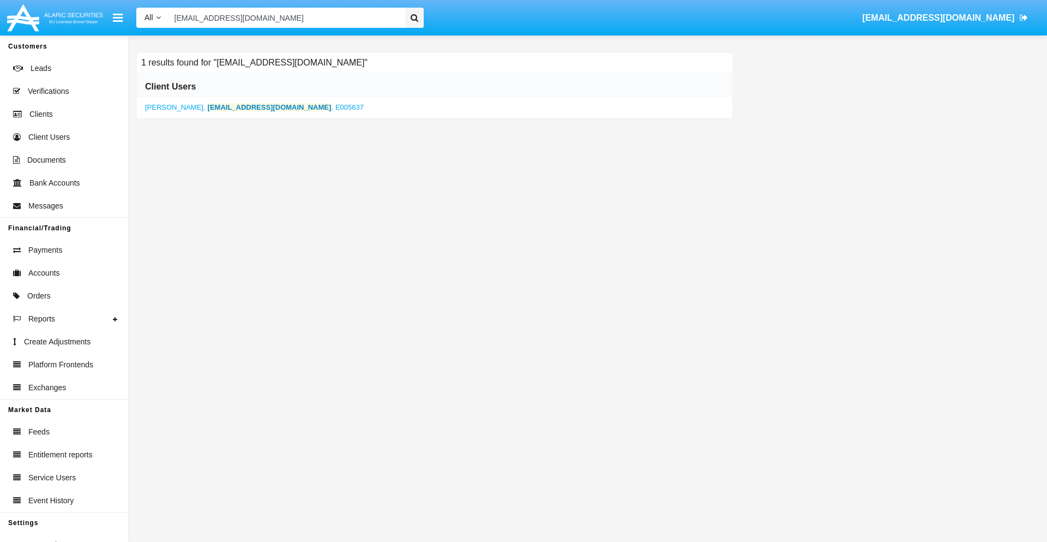
type input "[EMAIL_ADDRESS][DOMAIN_NAME]"
click at [247, 107] on b "[EMAIL_ADDRESS][DOMAIN_NAME]" at bounding box center [270, 107] width 124 height 8
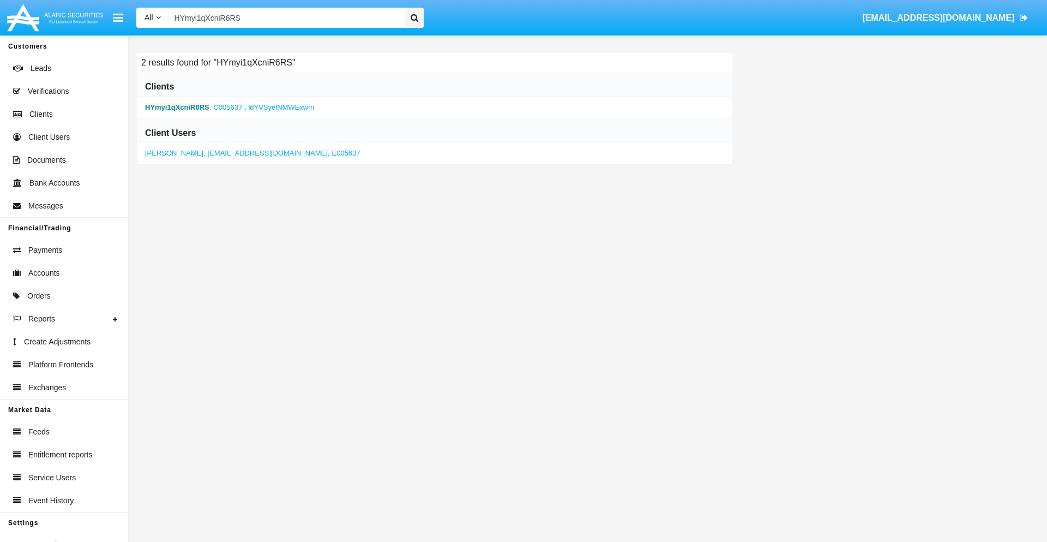
type input "HYmyi1qXcniR6RS"
click at [177, 107] on b "HYmyi1qXcniR6RS" at bounding box center [177, 107] width 64 height 8
